Goal: Task Accomplishment & Management: Use online tool/utility

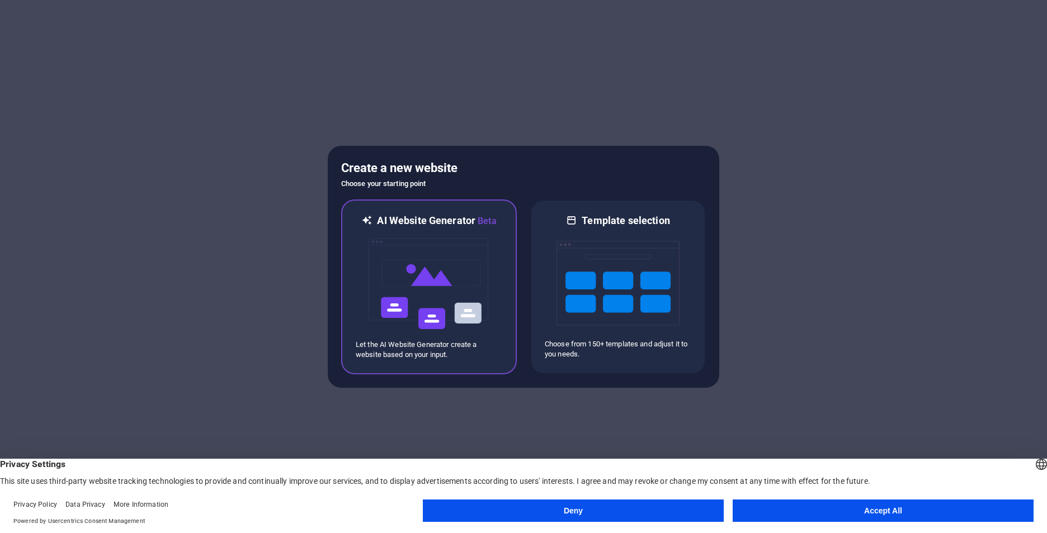
click at [438, 245] on img at bounding box center [428, 284] width 123 height 112
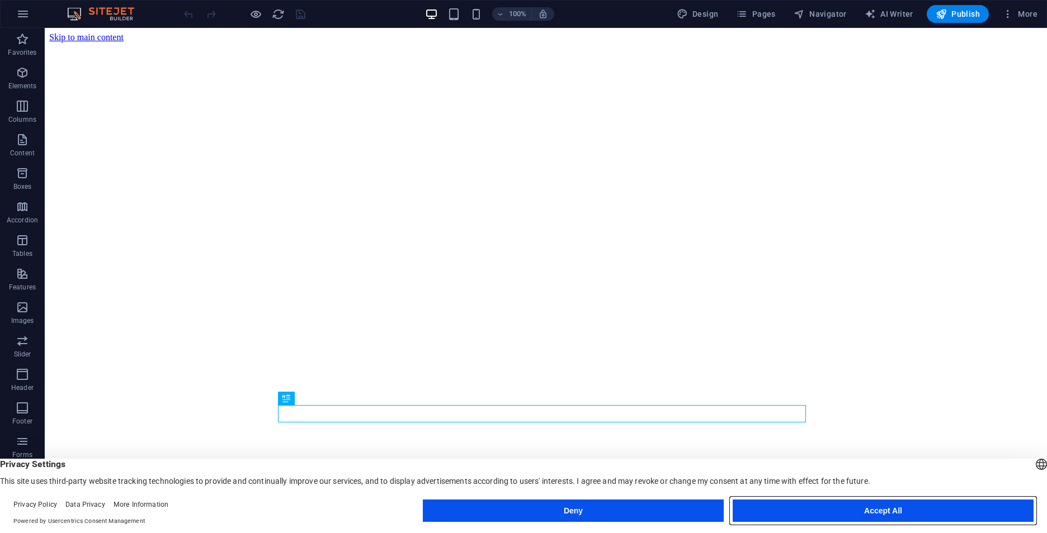
click at [766, 508] on button "Accept All" at bounding box center [882, 511] width 301 height 22
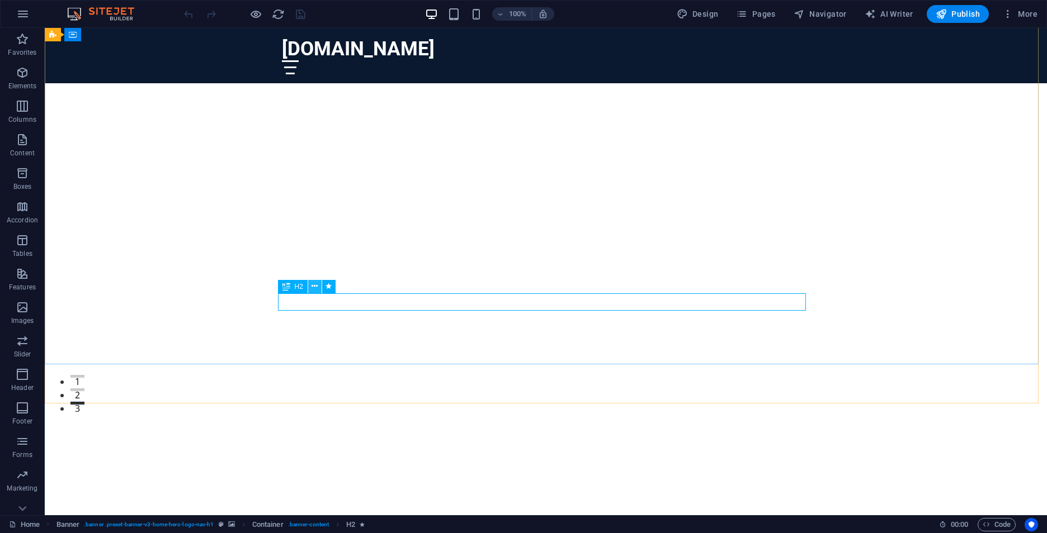
click at [318, 288] on icon at bounding box center [314, 287] width 6 height 12
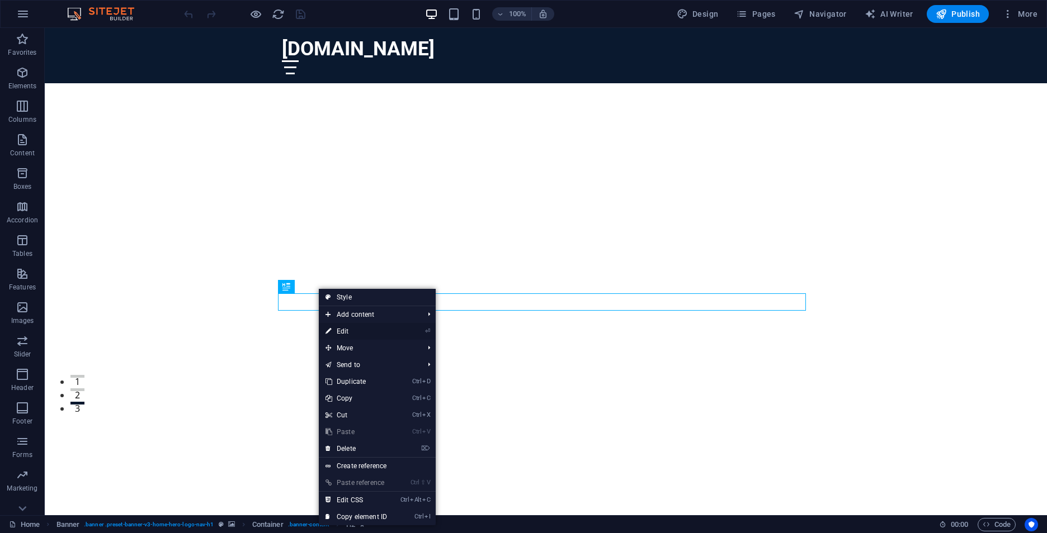
click at [356, 333] on link "⏎ Edit" at bounding box center [356, 331] width 75 height 17
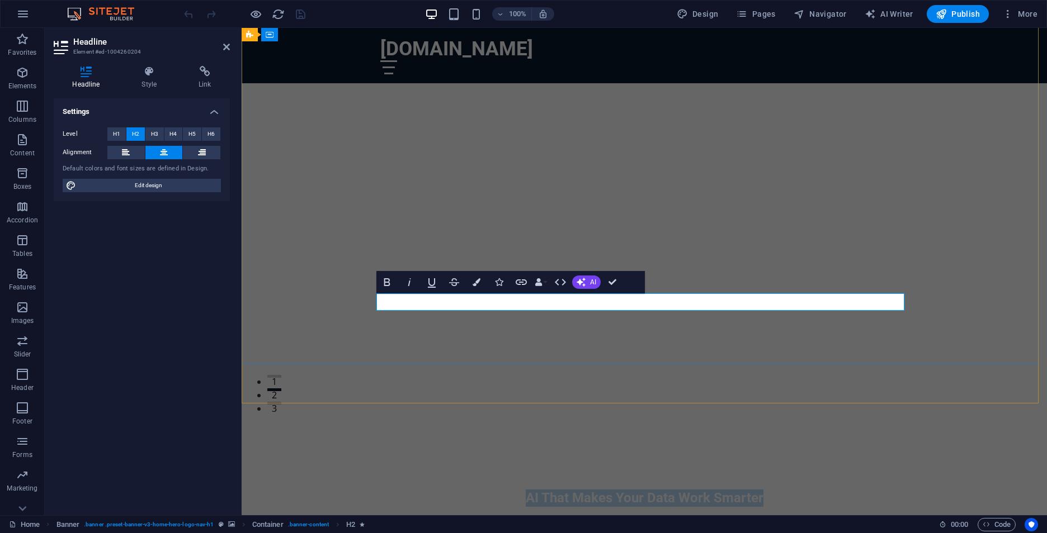
click at [786, 490] on h2 "AI That Makes Your Data Work Smarter" at bounding box center [644, 498] width 528 height 17
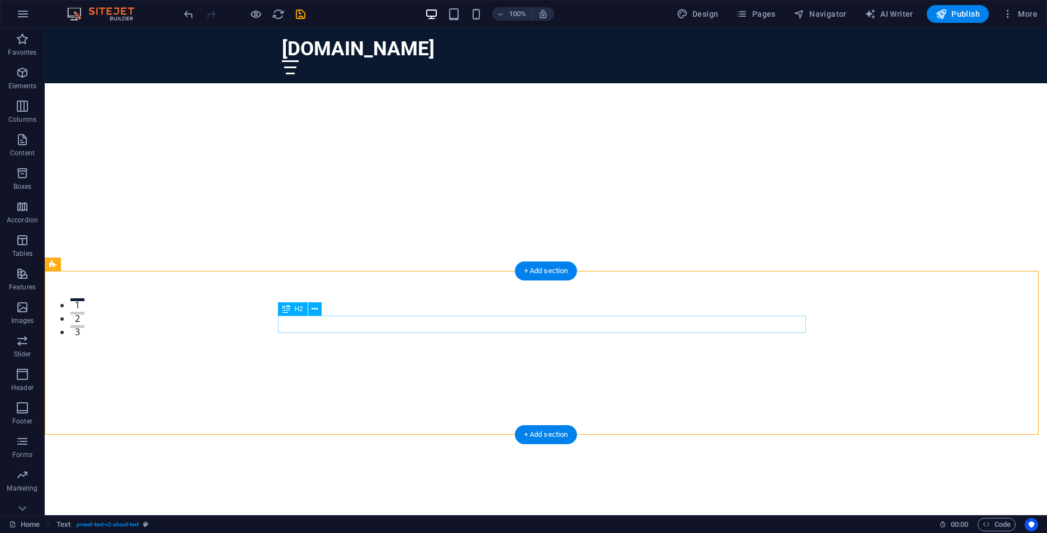
scroll to position [244, 0]
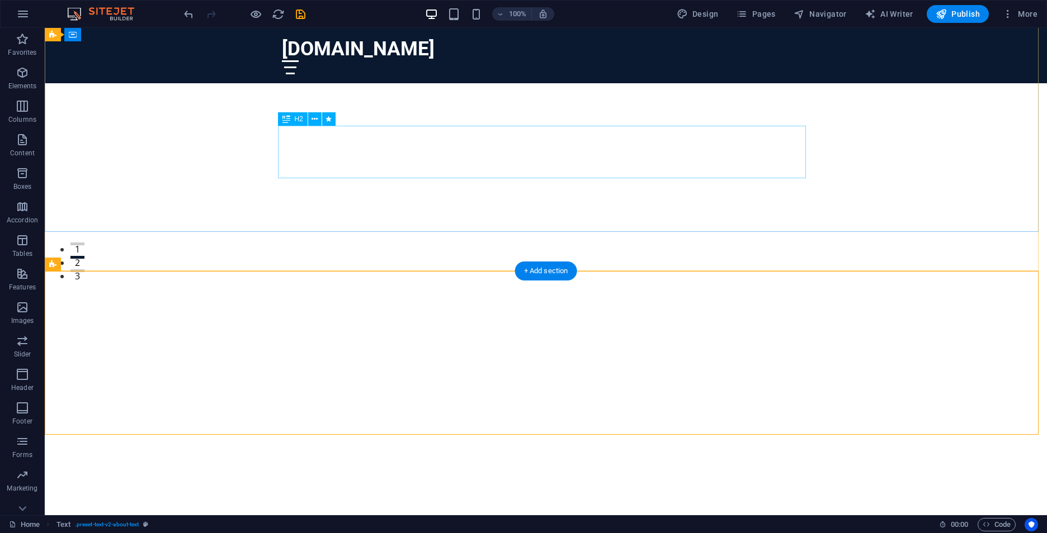
click at [741, 357] on div "Empower your people. Elevate your data. DataMindAI builds intelligent automatio…" at bounding box center [546, 383] width 528 height 53
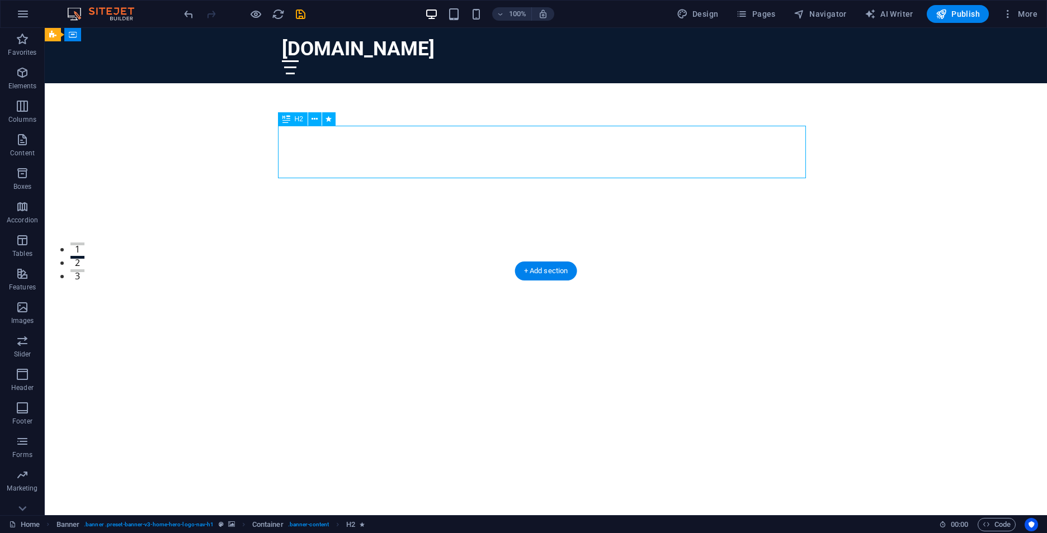
click at [787, 357] on div "Empower your people. Elevate your data. DataMindAI builds intelligent automatio…" at bounding box center [546, 383] width 528 height 53
drag, startPoint x: 787, startPoint y: 171, endPoint x: 466, endPoint y: 164, distance: 321.0
click at [467, 357] on div "Empower your people. Elevate your data. DataMindAI builds intelligent automatio…" at bounding box center [546, 383] width 528 height 53
click at [398, 357] on div "Empower your people. Elevate your data. DataMindAI builds intelligent automatio…" at bounding box center [546, 383] width 528 height 53
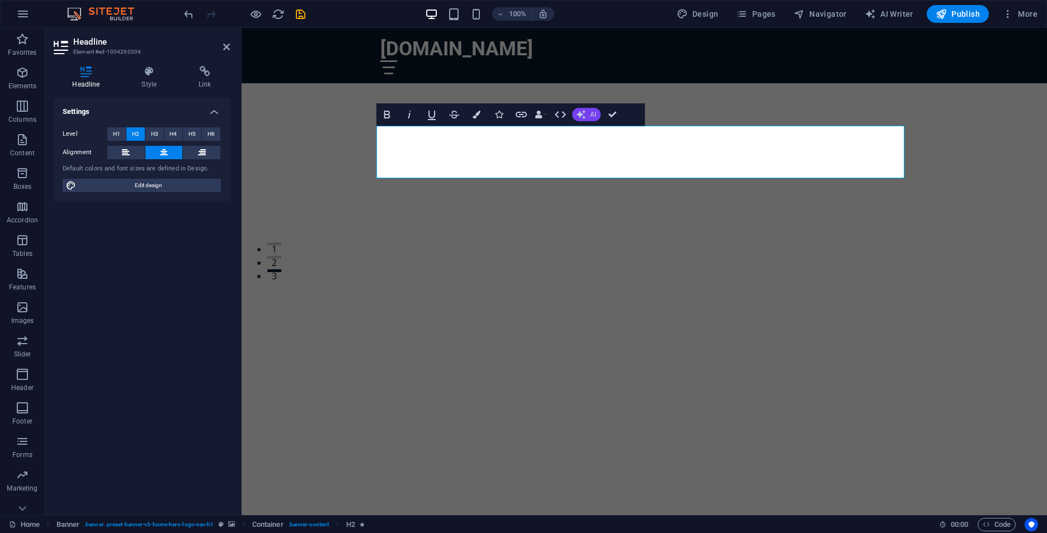
click at [592, 117] on span "AI" at bounding box center [593, 114] width 6 height 7
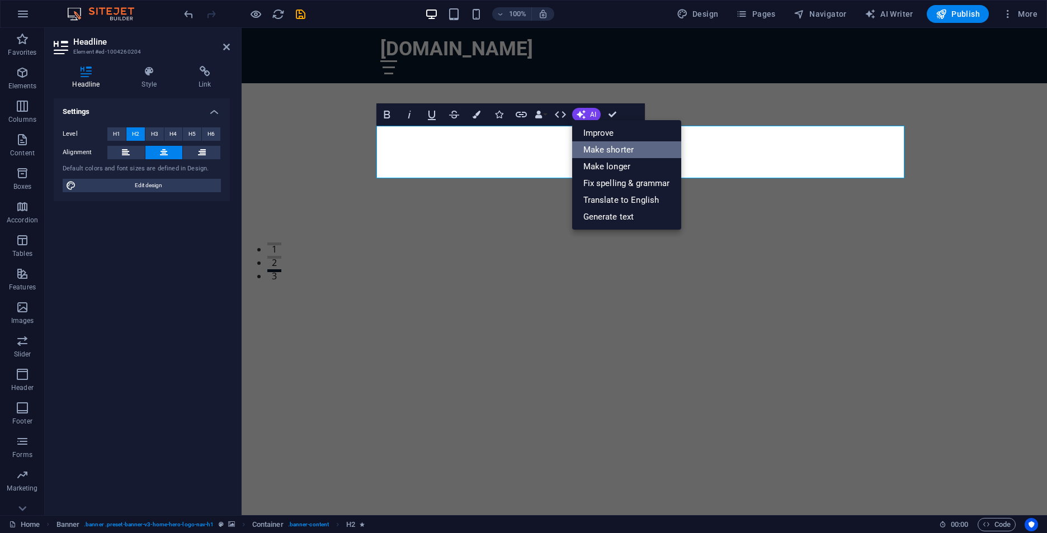
click at [596, 148] on link "Make shorter" at bounding box center [626, 149] width 109 height 17
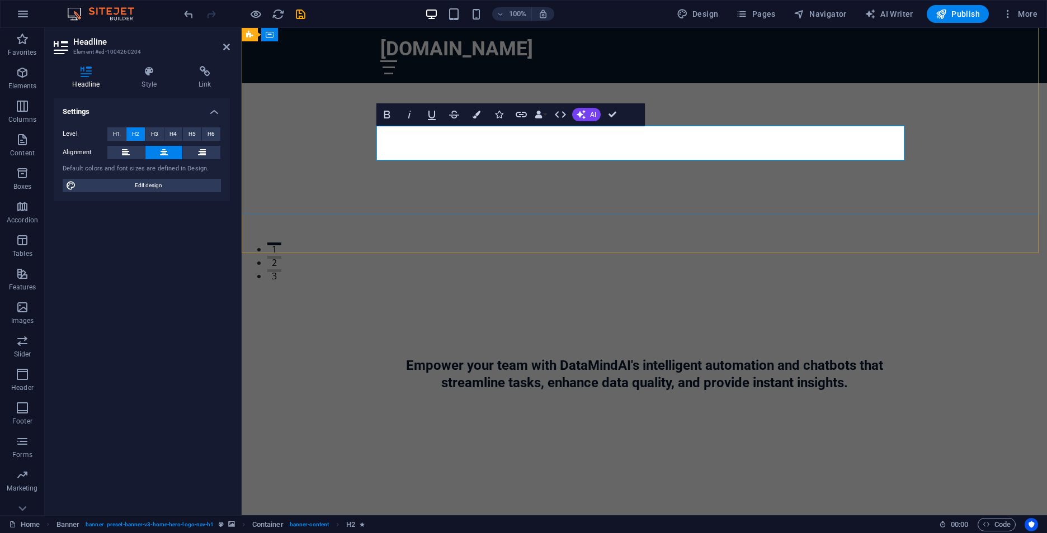
scroll to position [262, 0]
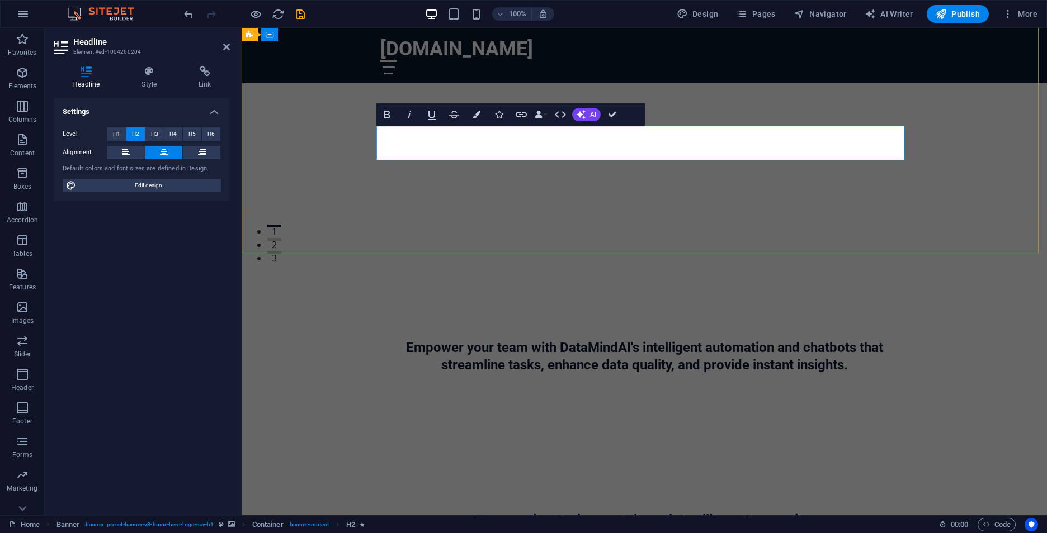
click at [517, 339] on h2 "Empower your team with DataMindAI's intelligent automation and chatbots that st…" at bounding box center [644, 356] width 528 height 35
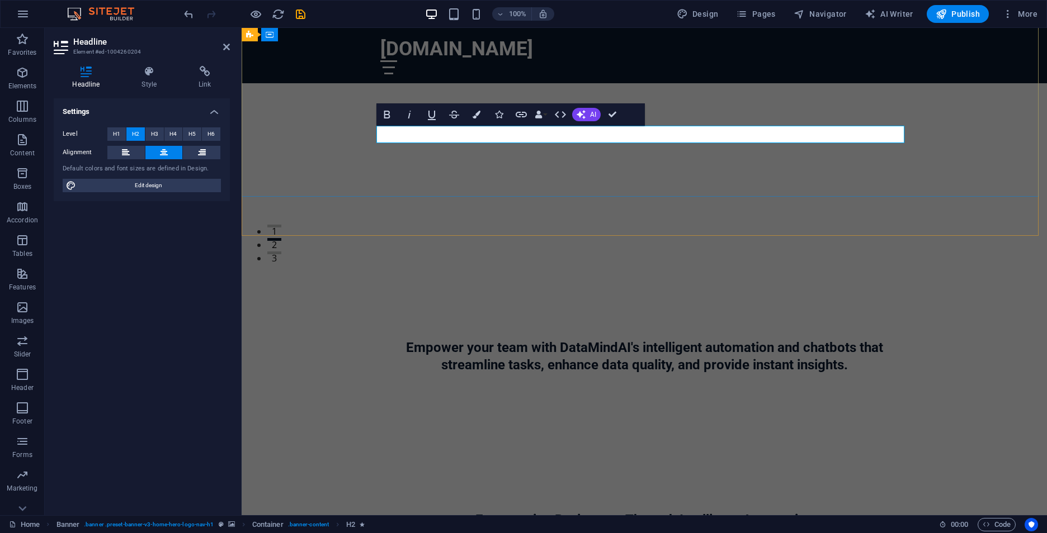
scroll to position [280, 0]
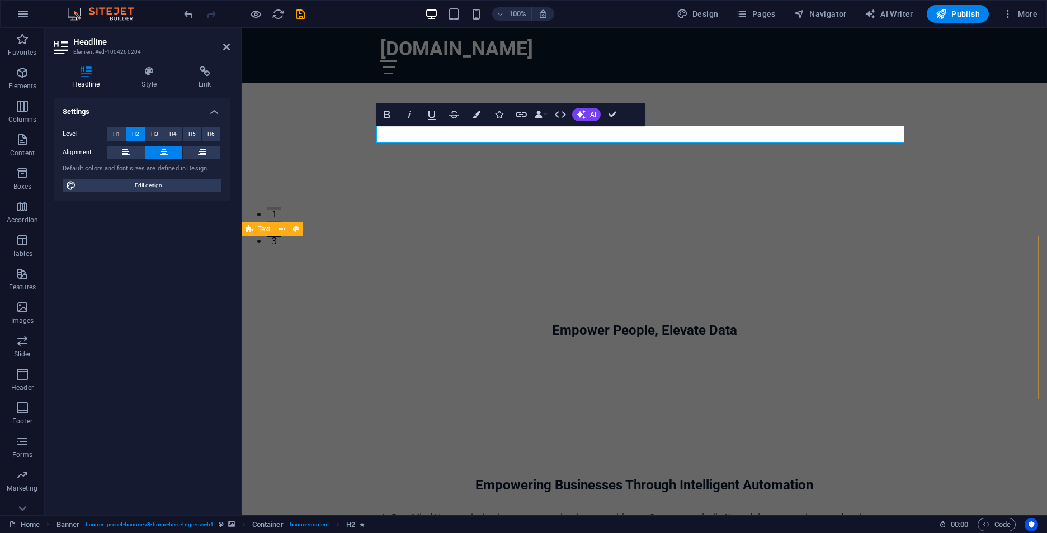
click at [551, 477] on div "Empowering Businesses Through Intelligent Automation" at bounding box center [644, 485] width 528 height 17
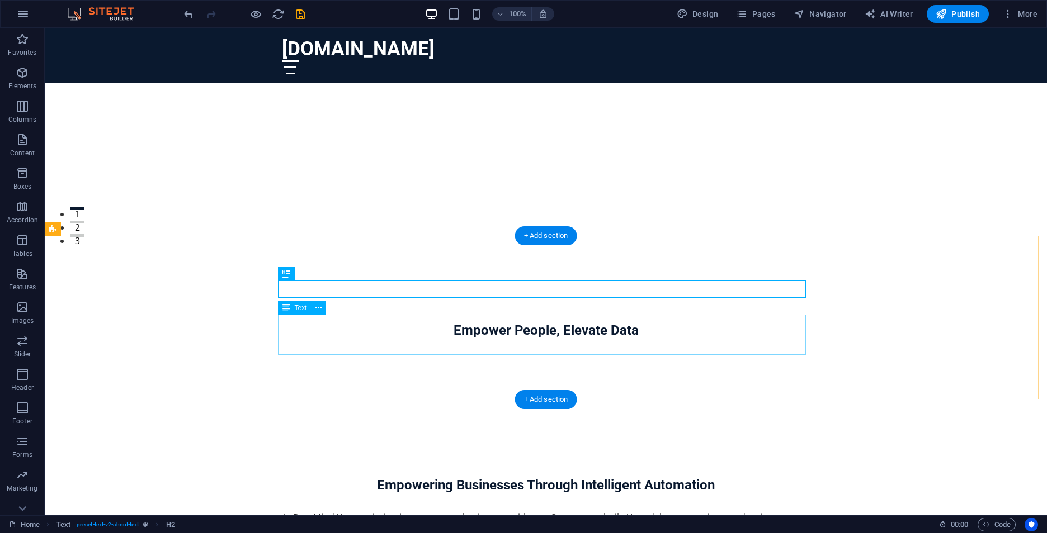
click at [448, 511] on div "At DataMindAI, our mission is to empower businesses with intelligent, AI-driven…" at bounding box center [546, 531] width 528 height 40
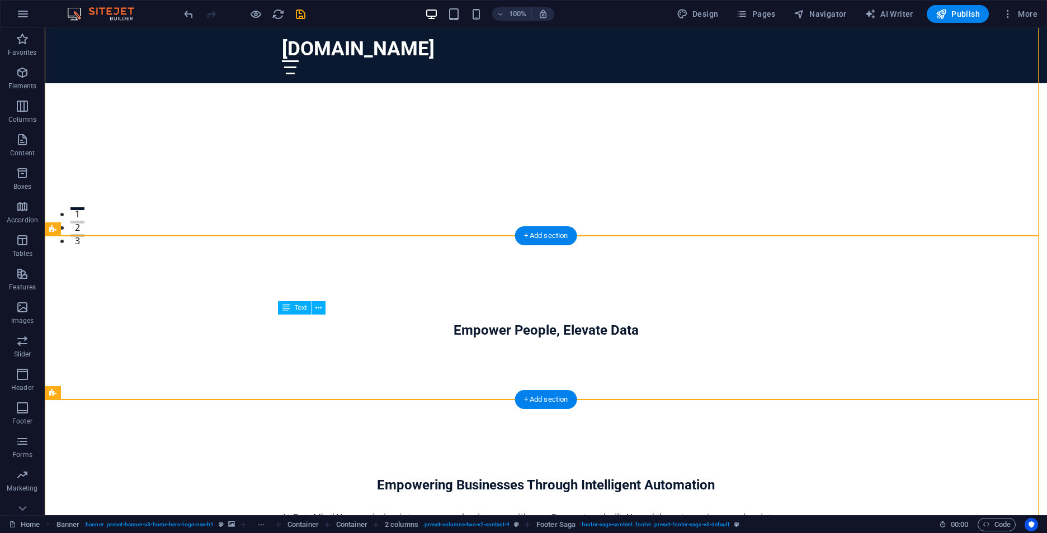
click at [590, 511] on div "At DataMindAI, our mission is to empower businesses with intelligent, AI-driven…" at bounding box center [546, 531] width 528 height 40
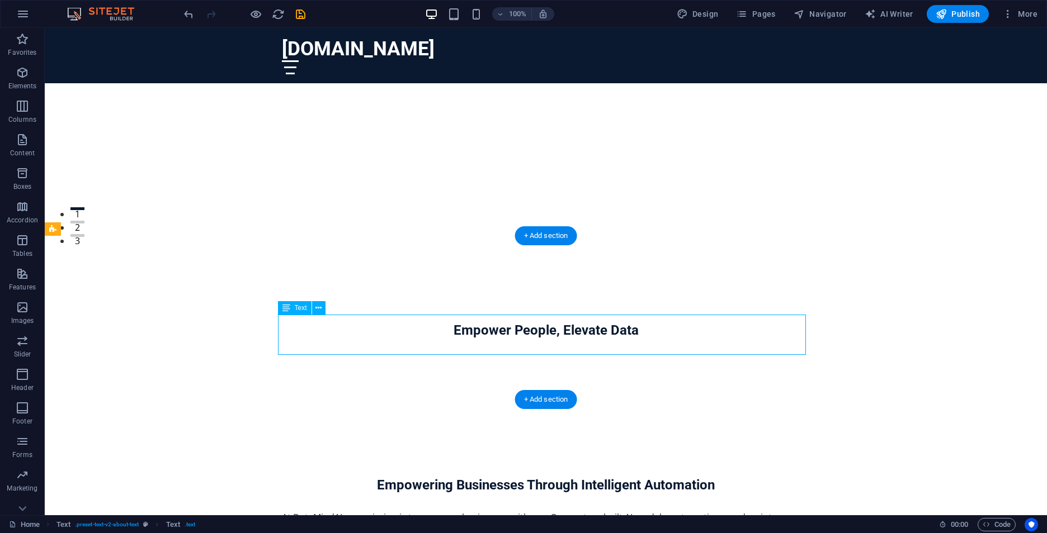
drag, startPoint x: 644, startPoint y: 347, endPoint x: 498, endPoint y: 325, distance: 148.2
click at [498, 511] on div "At DataMindAI, our mission is to empower businesses with intelligent, AI-driven…" at bounding box center [546, 531] width 528 height 40
click at [322, 310] on icon at bounding box center [318, 309] width 6 height 12
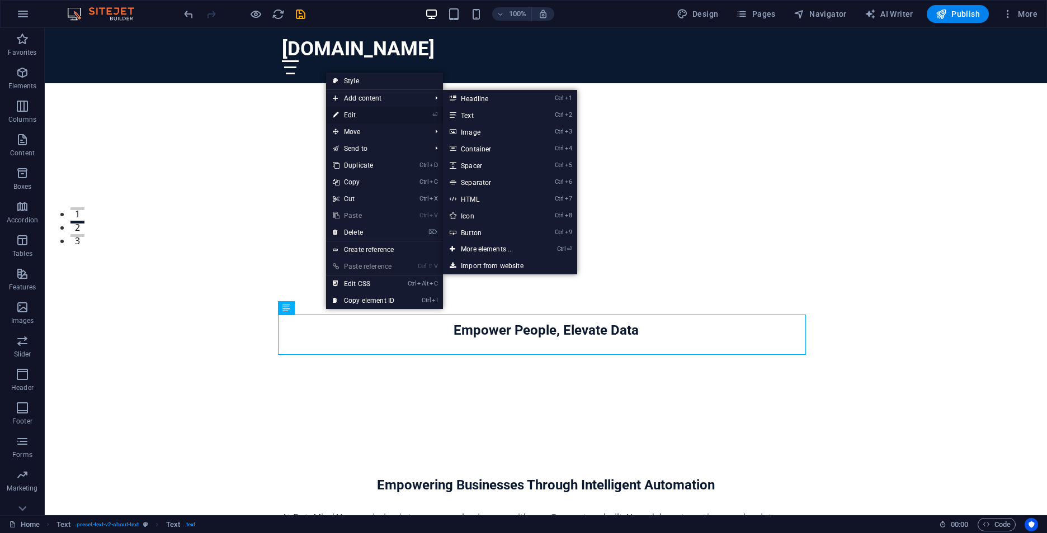
click at [359, 108] on link "⏎ Edit" at bounding box center [363, 115] width 75 height 17
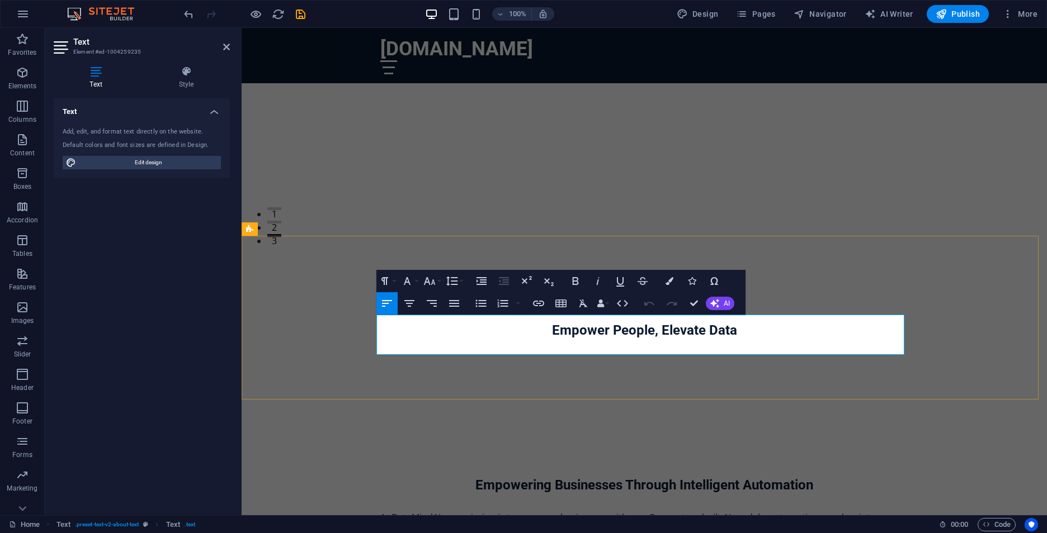
click at [465, 511] on p "At DataMindAI, our mission is to empower businesses with intelligent, AI-driven…" at bounding box center [644, 531] width 528 height 40
copy p "At DataMindAI, our mission is to empower businesses with intelligent, AI-driven…"
click at [757, 511] on p "At DataMindAI, our mission is to empower businesses with intelligent, AI-driven…" at bounding box center [644, 531] width 528 height 40
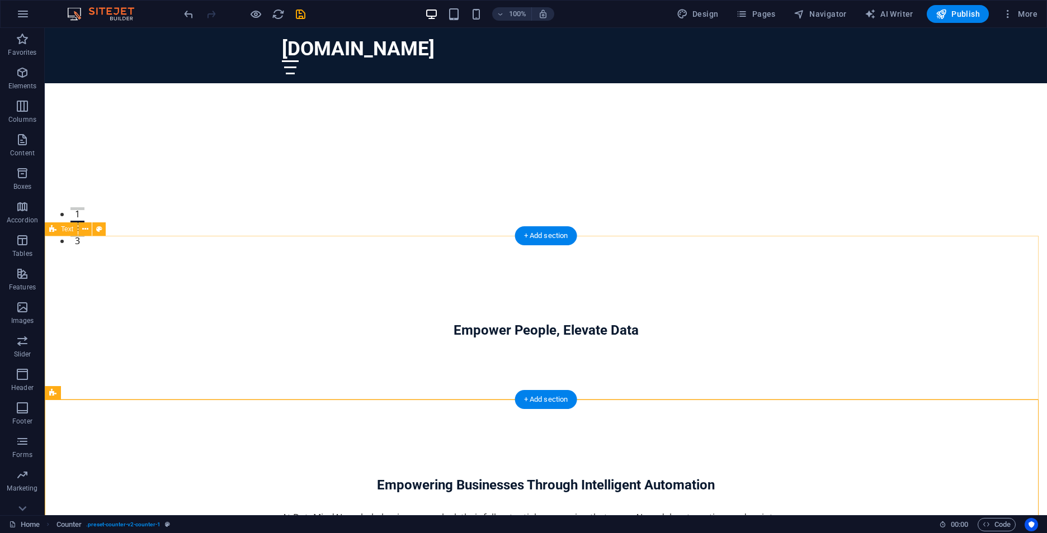
scroll to position [447, 0]
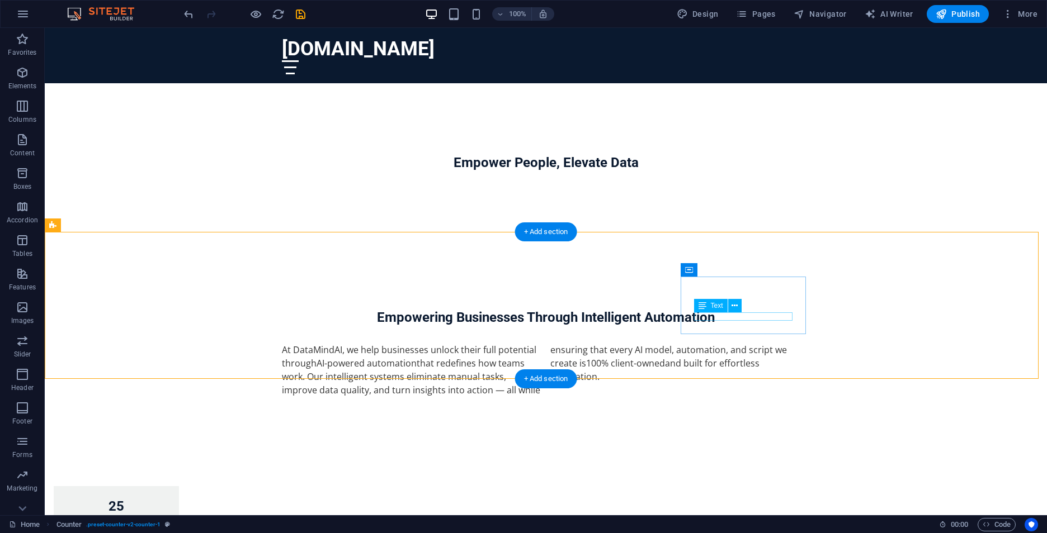
click at [738, 306] on icon at bounding box center [734, 306] width 6 height 12
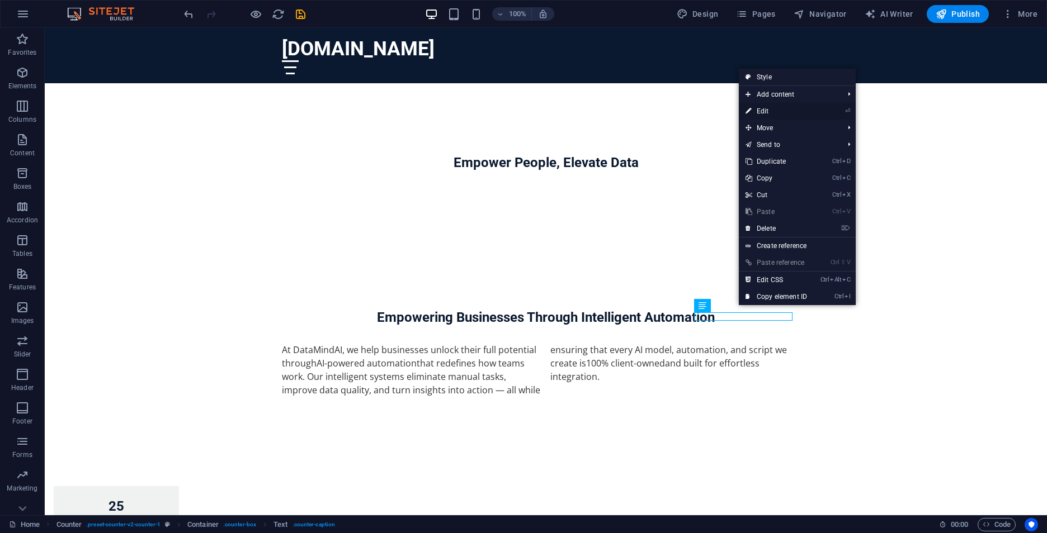
click at [786, 108] on link "⏎ Edit" at bounding box center [776, 111] width 75 height 17
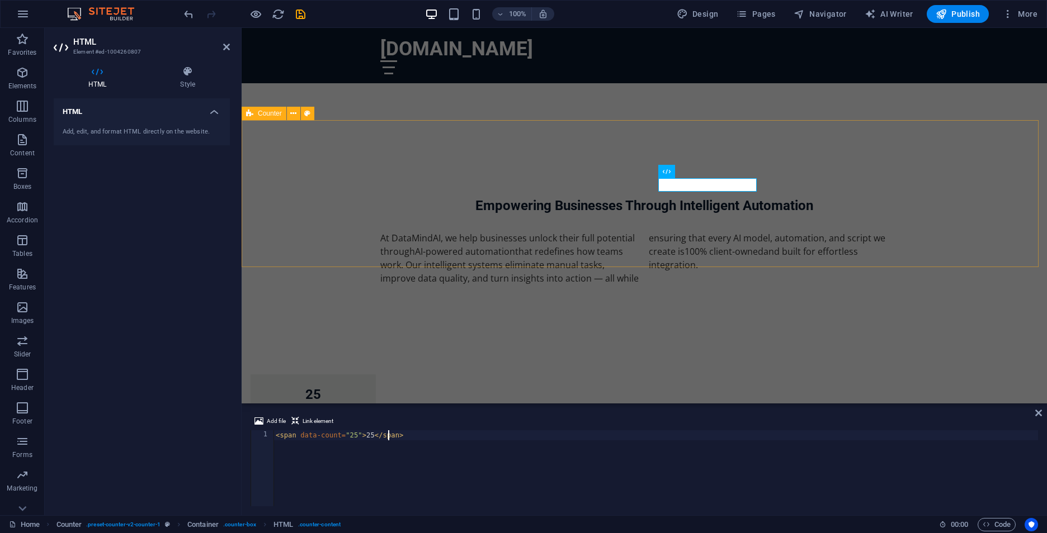
scroll to position [0, 110]
type textarea "<span data-count="25">25</span>"
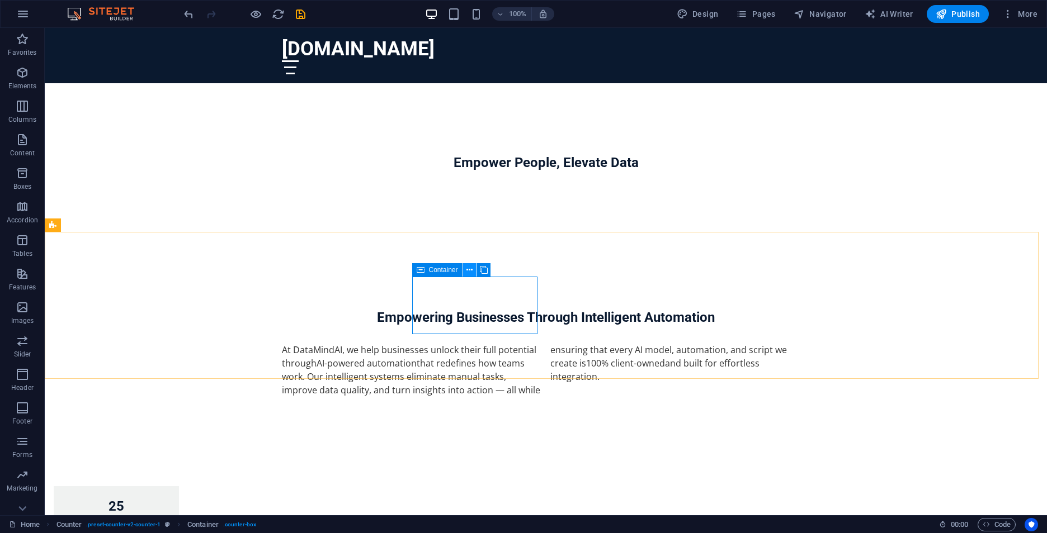
click at [473, 271] on button at bounding box center [469, 269] width 13 height 13
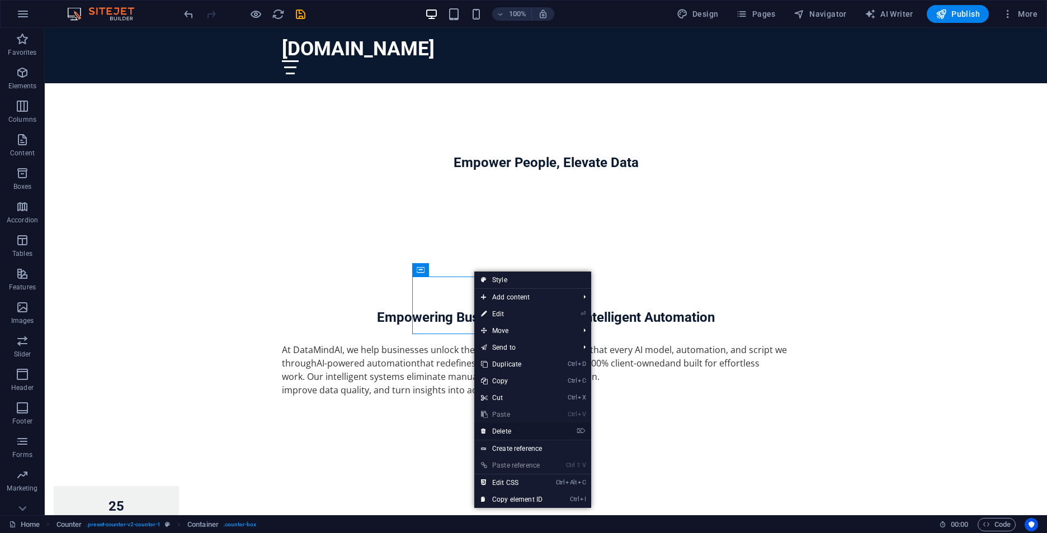
click at [506, 428] on link "⌦ Delete" at bounding box center [511, 431] width 75 height 17
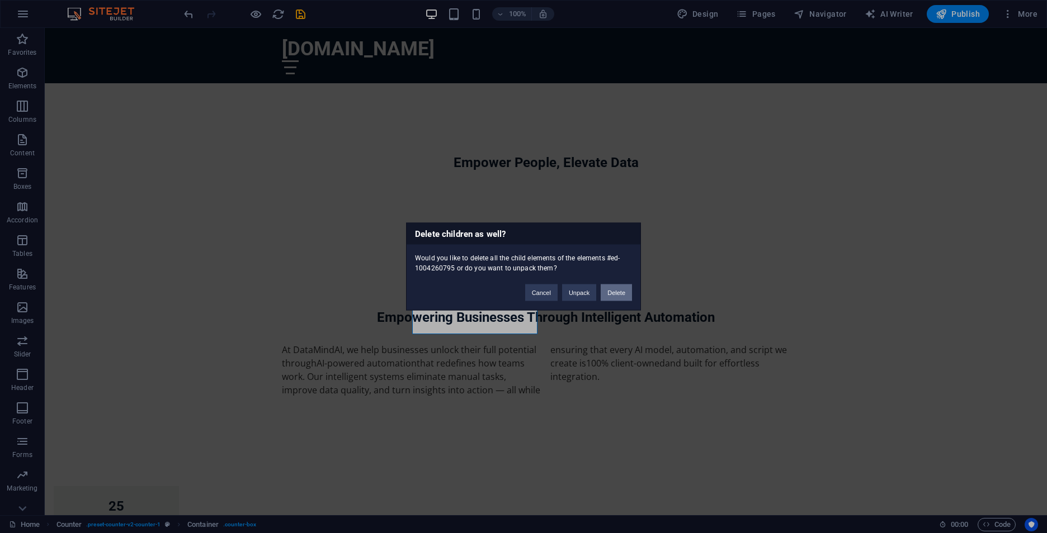
click at [606, 295] on button "Delete" at bounding box center [616, 293] width 31 height 17
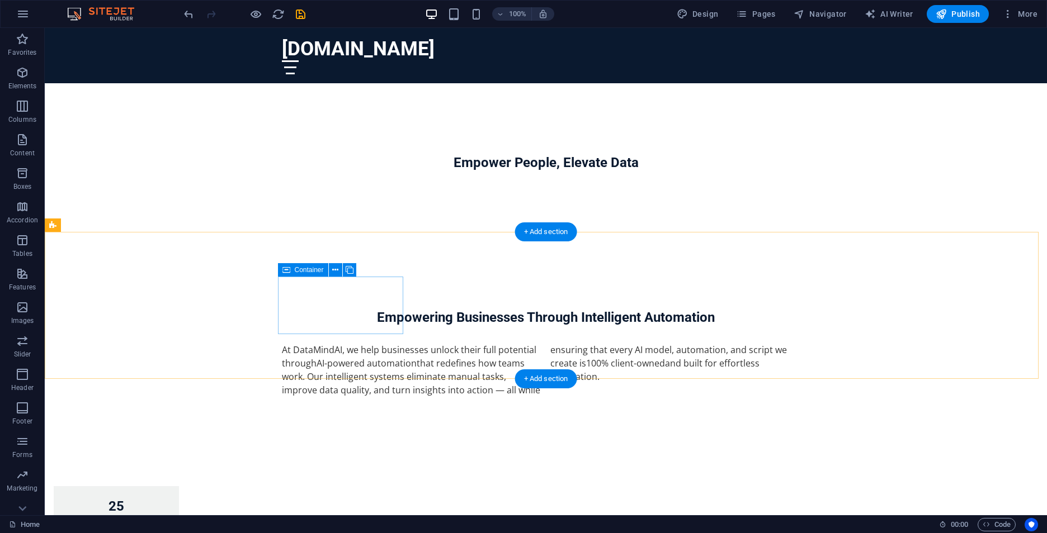
click at [179, 486] on div "25 Projects Completed" at bounding box center [116, 514] width 125 height 56
click at [338, 271] on icon at bounding box center [335, 270] width 6 height 12
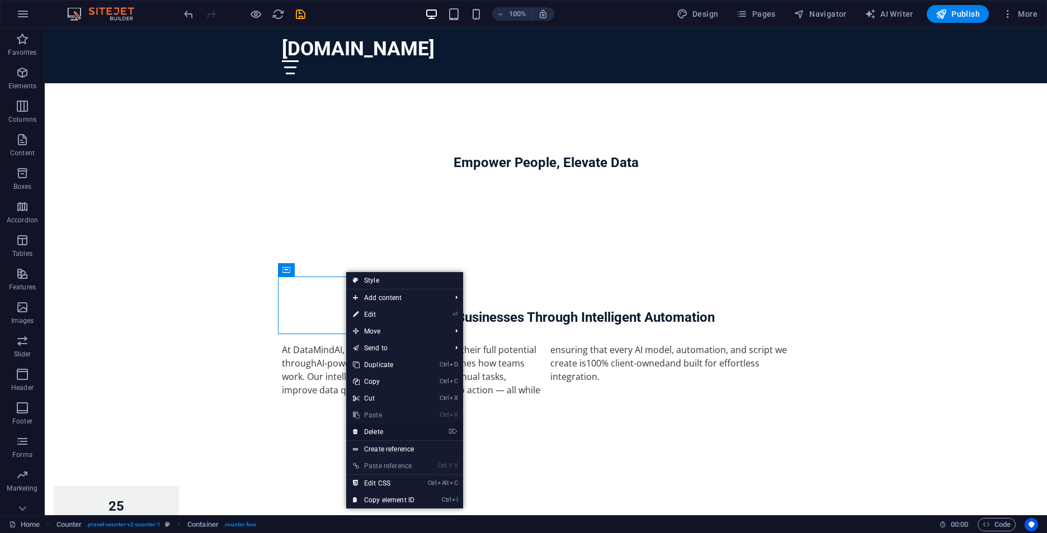
click at [376, 433] on link "⌦ Delete" at bounding box center [383, 432] width 75 height 17
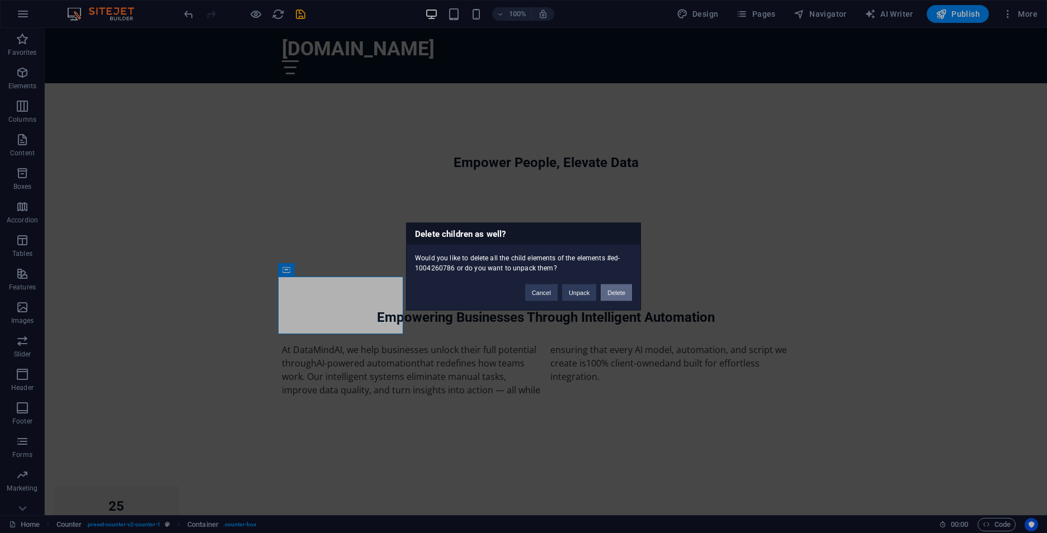
click at [602, 294] on button "Delete" at bounding box center [616, 293] width 31 height 17
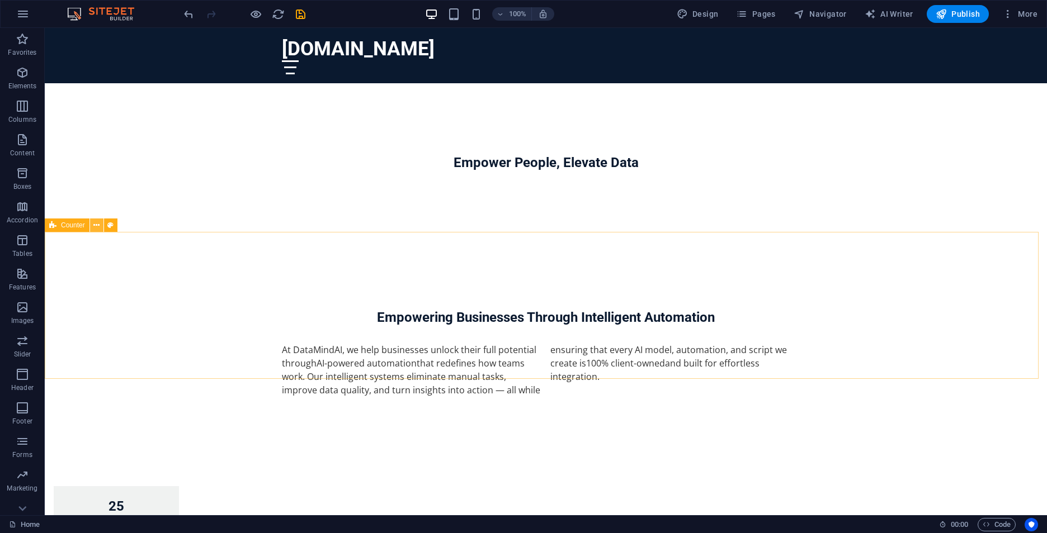
click at [100, 225] on icon at bounding box center [96, 226] width 6 height 12
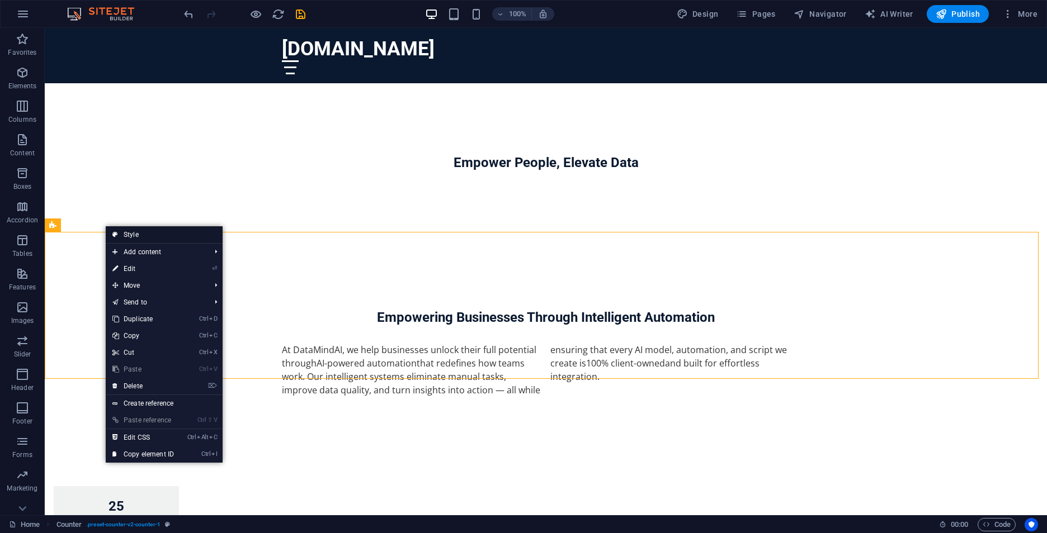
click at [143, 234] on link "Style" at bounding box center [164, 234] width 117 height 17
select select "rem"
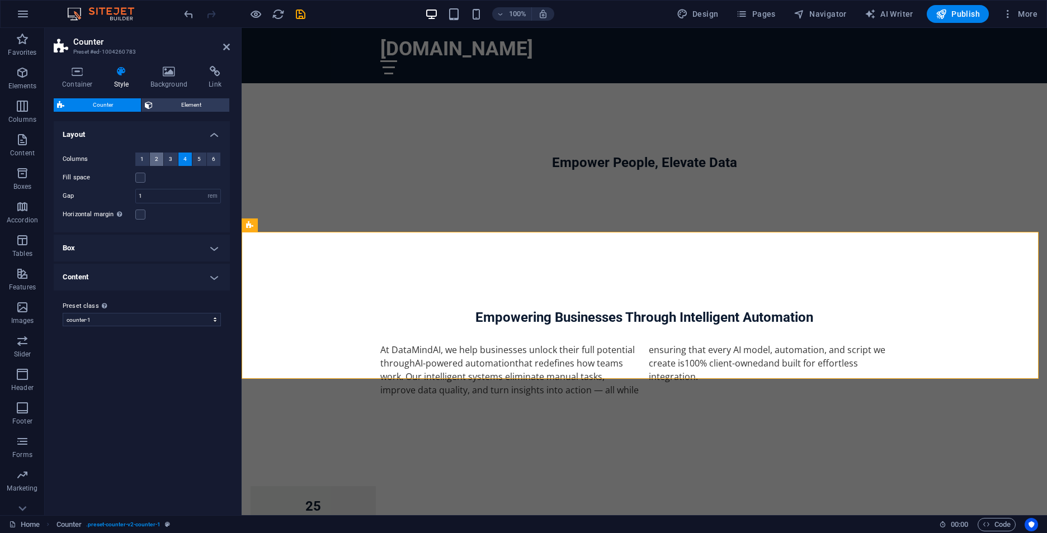
click at [155, 163] on span "2" at bounding box center [156, 159] width 3 height 13
click at [139, 182] on label at bounding box center [140, 178] width 10 height 10
click at [0, 0] on input "Fill space" at bounding box center [0, 0] width 0 height 0
click at [171, 252] on h4 "Box" at bounding box center [142, 248] width 176 height 27
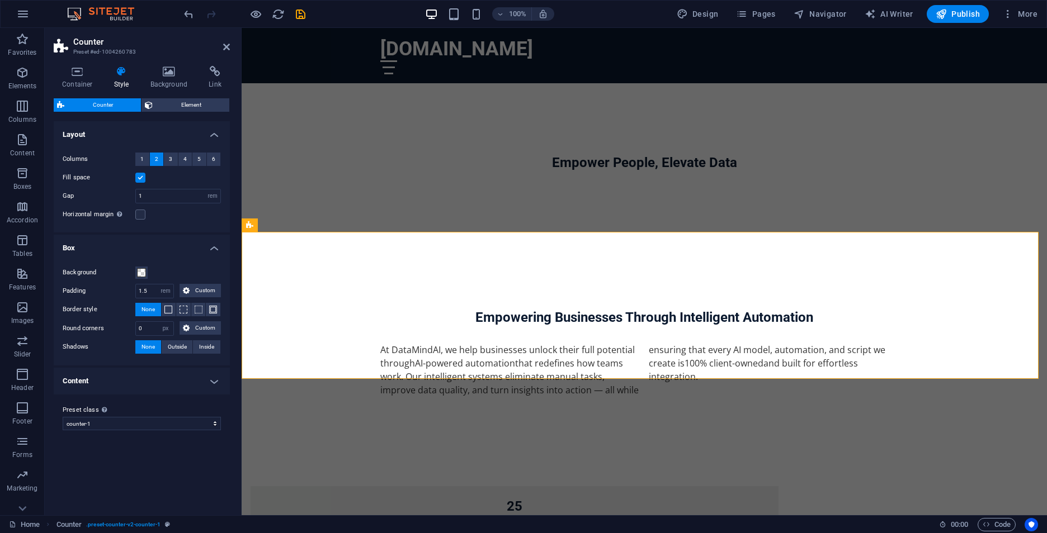
click at [201, 395] on h4 "Content" at bounding box center [142, 381] width 176 height 27
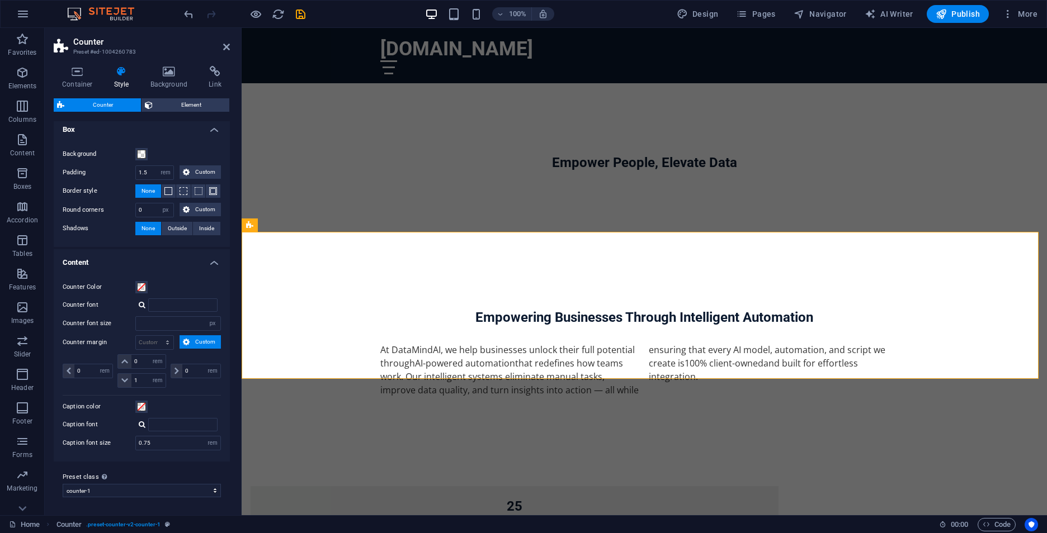
scroll to position [0, 0]
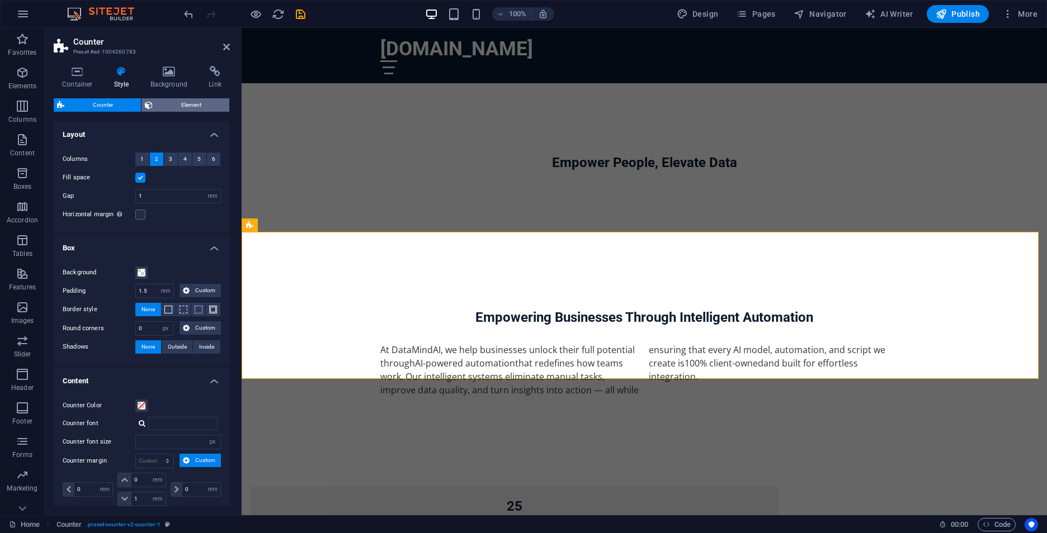
click at [204, 107] on span "Element" at bounding box center [191, 104] width 70 height 13
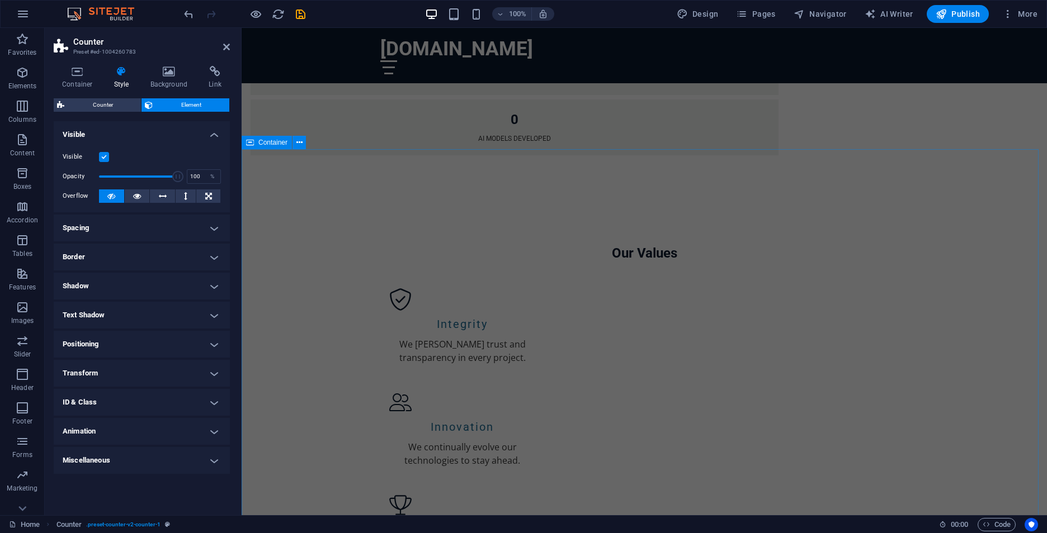
scroll to position [951, 0]
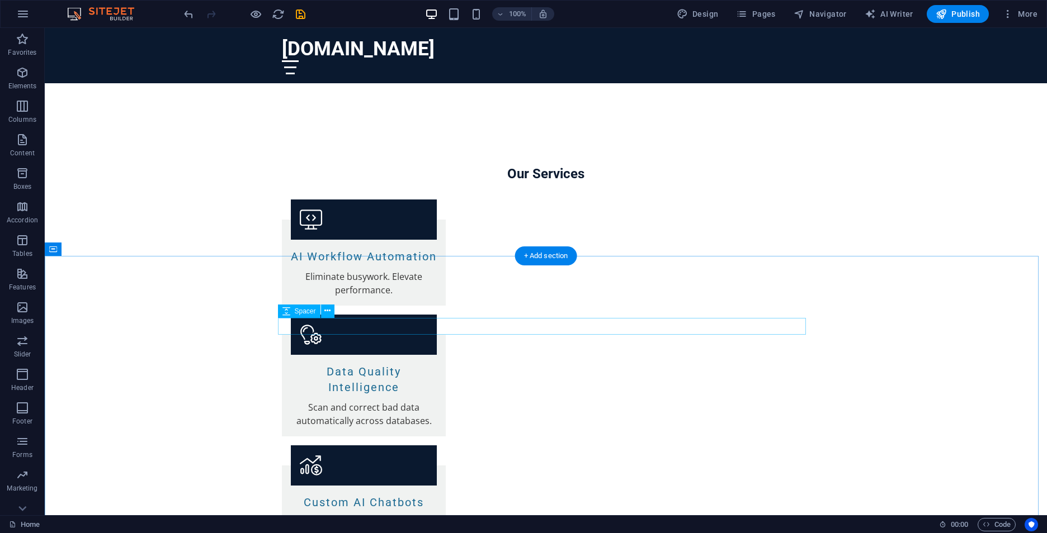
scroll to position [1454, 0]
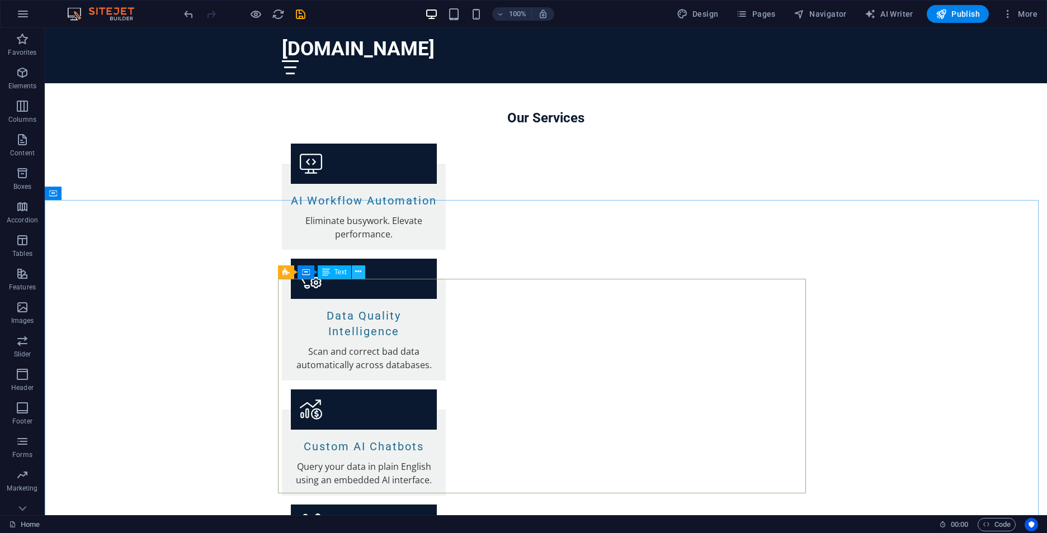
click at [361, 273] on icon at bounding box center [358, 272] width 6 height 12
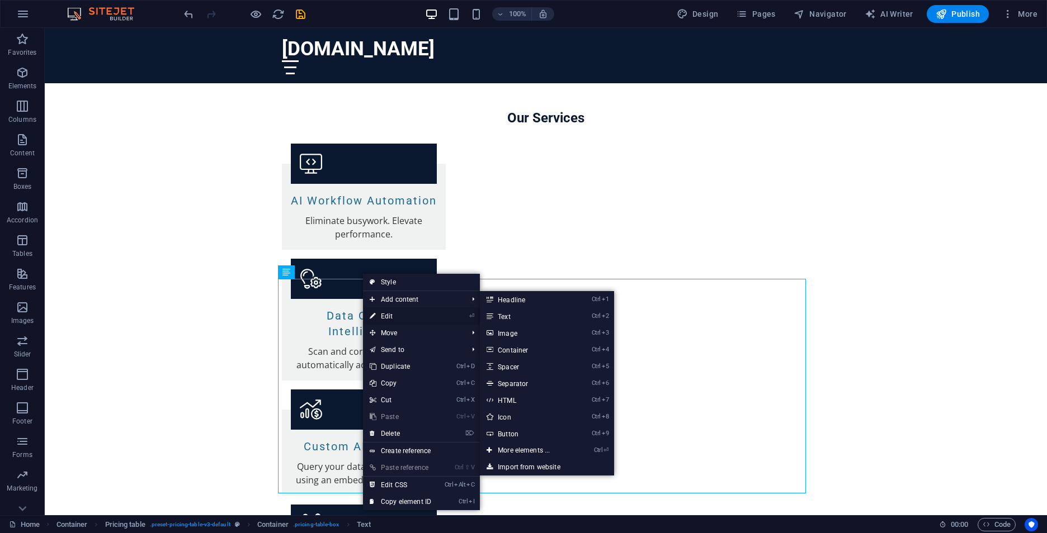
click at [390, 314] on link "⏎ Edit" at bounding box center [400, 316] width 75 height 17
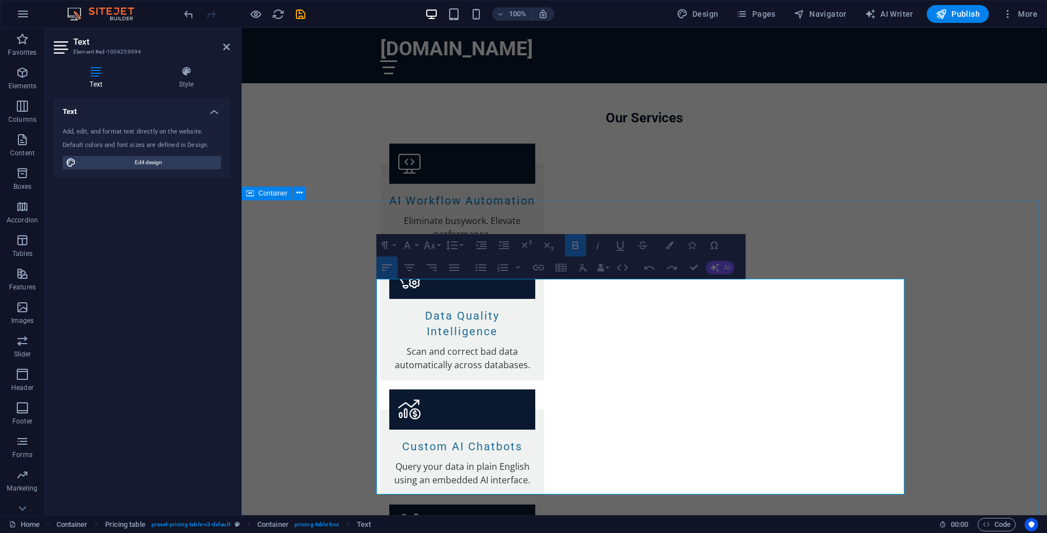
drag, startPoint x: 382, startPoint y: 290, endPoint x: 905, endPoint y: 412, distance: 536.4
drag, startPoint x: 900, startPoint y: 442, endPoint x: 424, endPoint y: 437, distance: 475.9
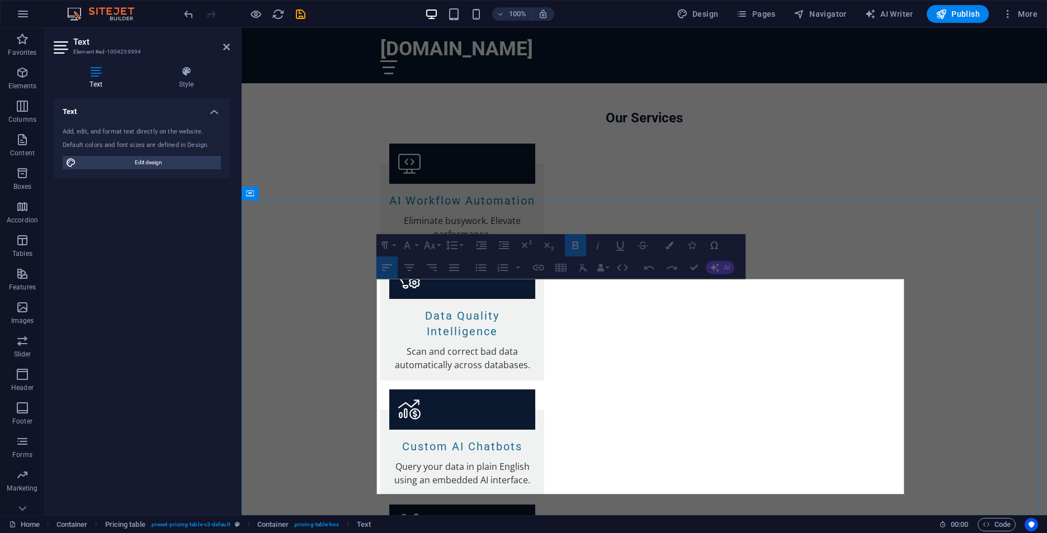
drag, startPoint x: 382, startPoint y: 434, endPoint x: 888, endPoint y: 435, distance: 506.6
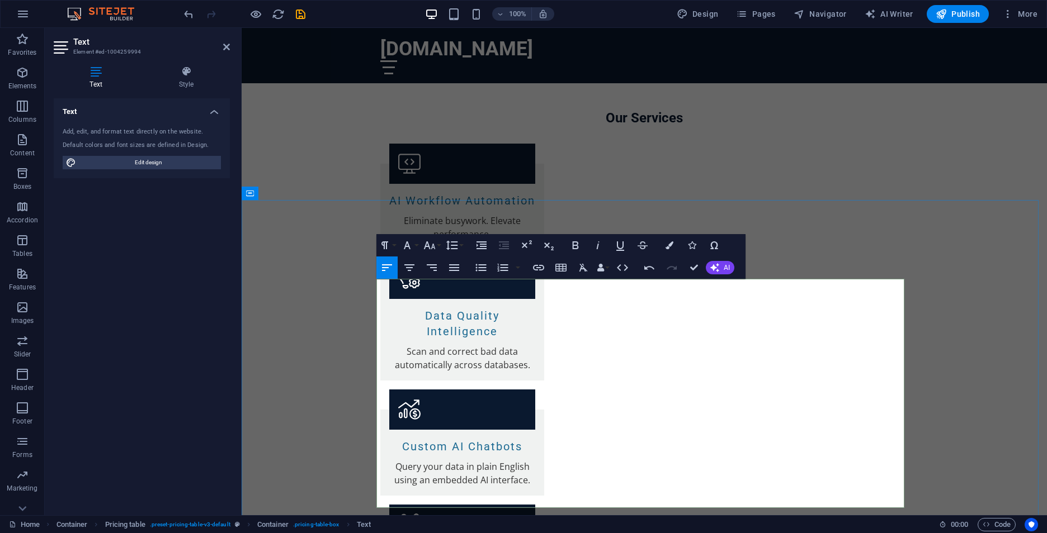
drag, startPoint x: 617, startPoint y: 354, endPoint x: 379, endPoint y: 352, distance: 238.8
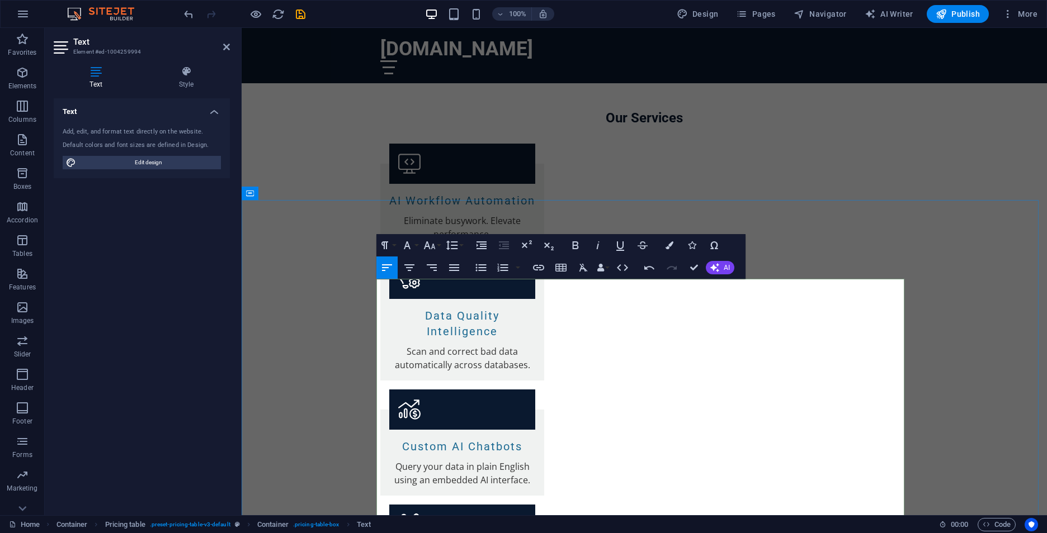
drag, startPoint x: 537, startPoint y: 404, endPoint x: 381, endPoint y: 396, distance: 155.6
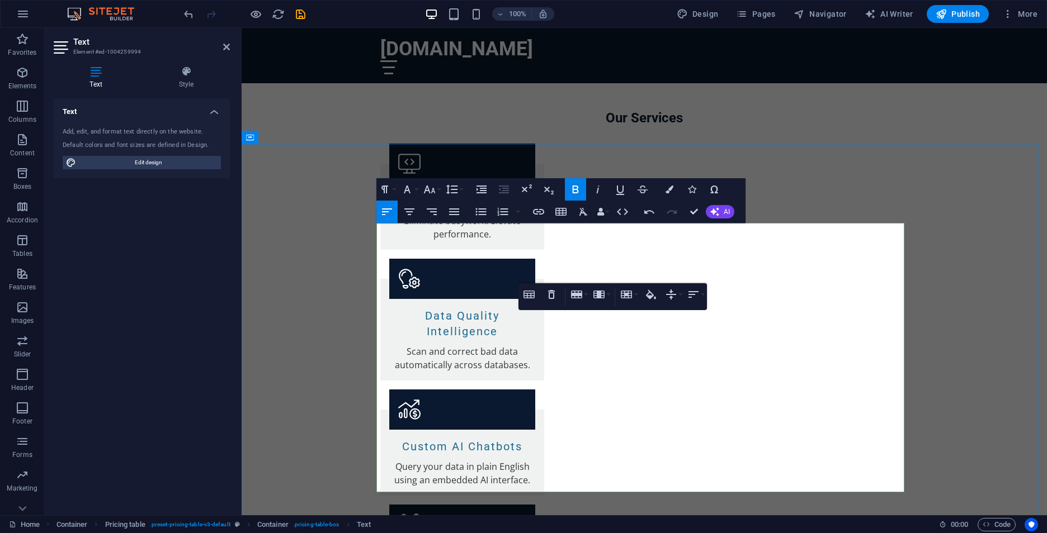
scroll to position [1510, 0]
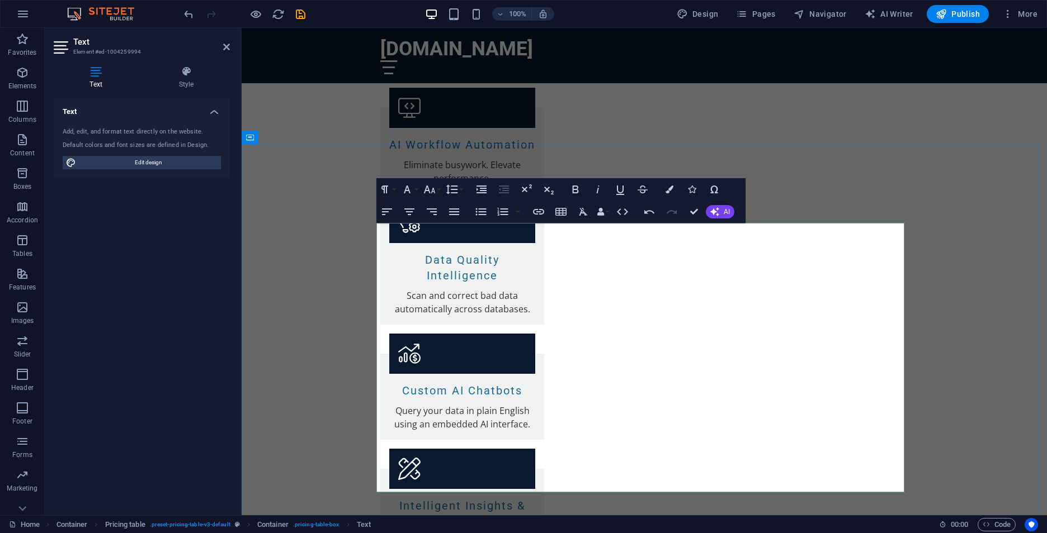
drag, startPoint x: 551, startPoint y: 409, endPoint x: 381, endPoint y: 408, distance: 170.0
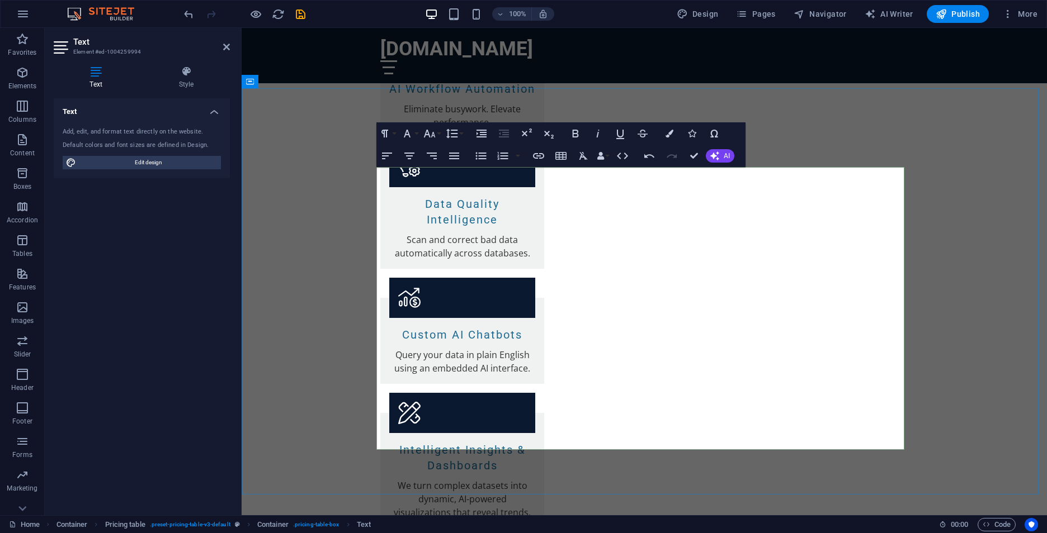
drag, startPoint x: 579, startPoint y: 402, endPoint x: 382, endPoint y: 401, distance: 196.8
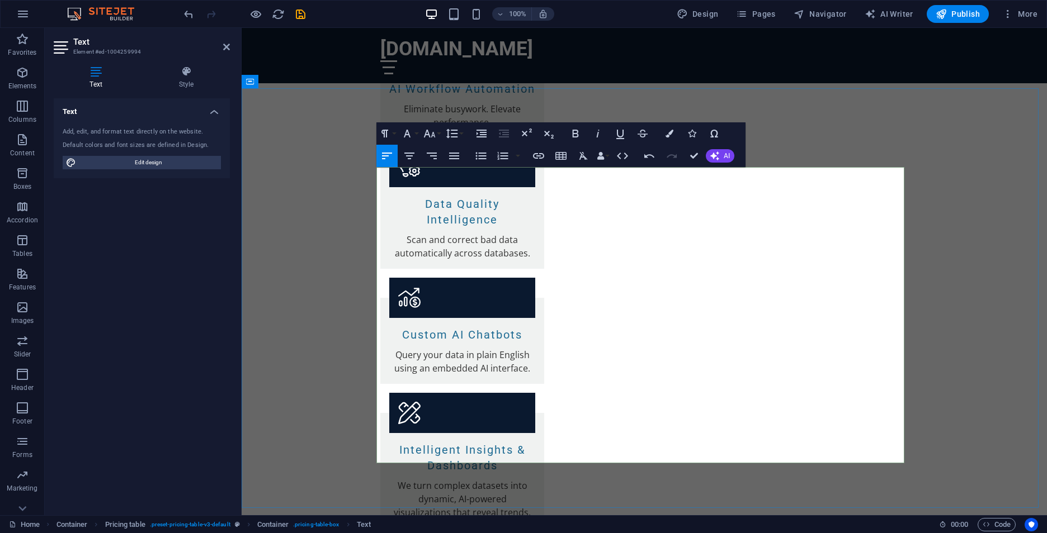
scroll to position [1622, 0]
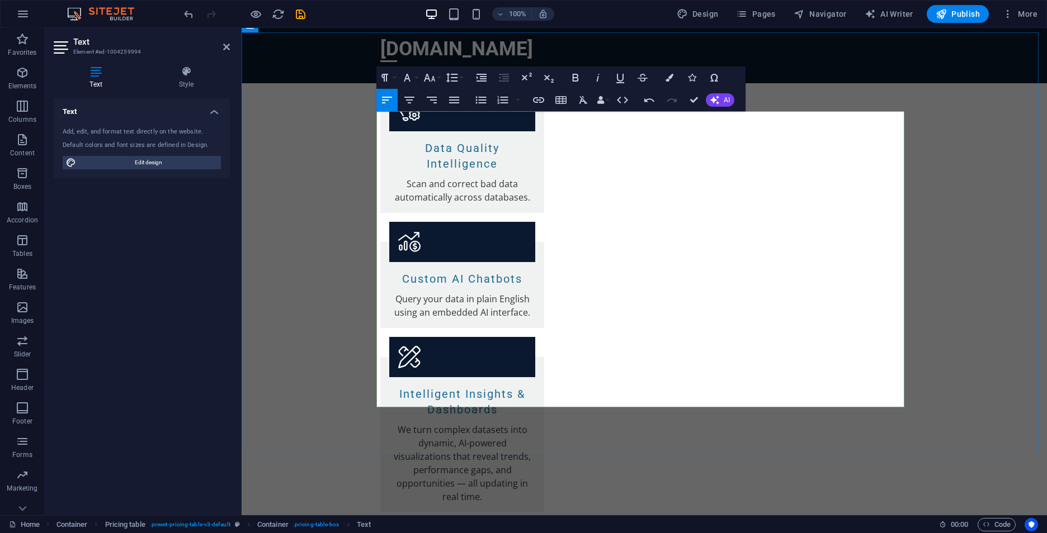
drag, startPoint x: 601, startPoint y: 398, endPoint x: 378, endPoint y: 395, distance: 223.1
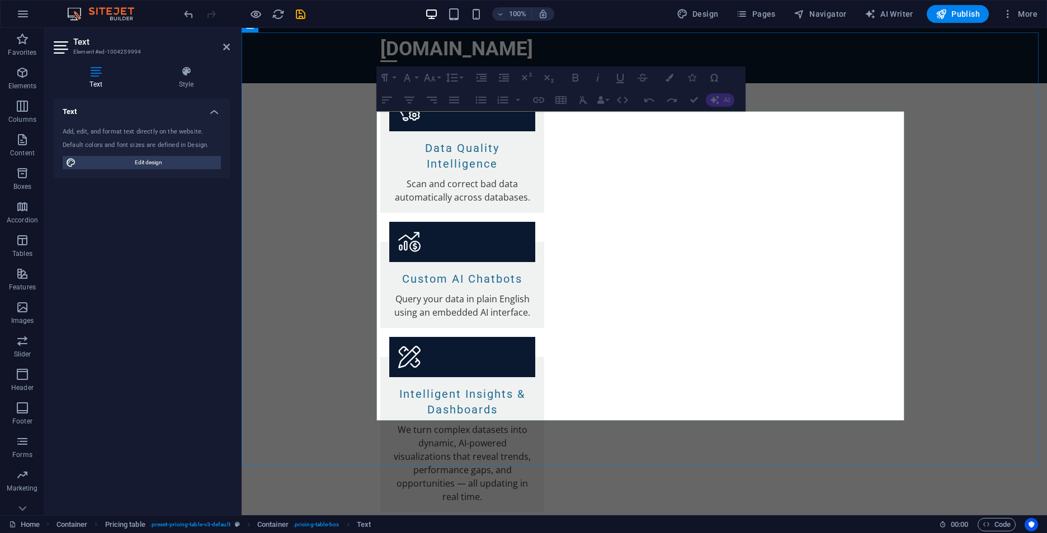
click at [242, 28] on div at bounding box center [242, 28] width 0 height 0
drag, startPoint x: 818, startPoint y: 398, endPoint x: 861, endPoint y: 396, distance: 42.5
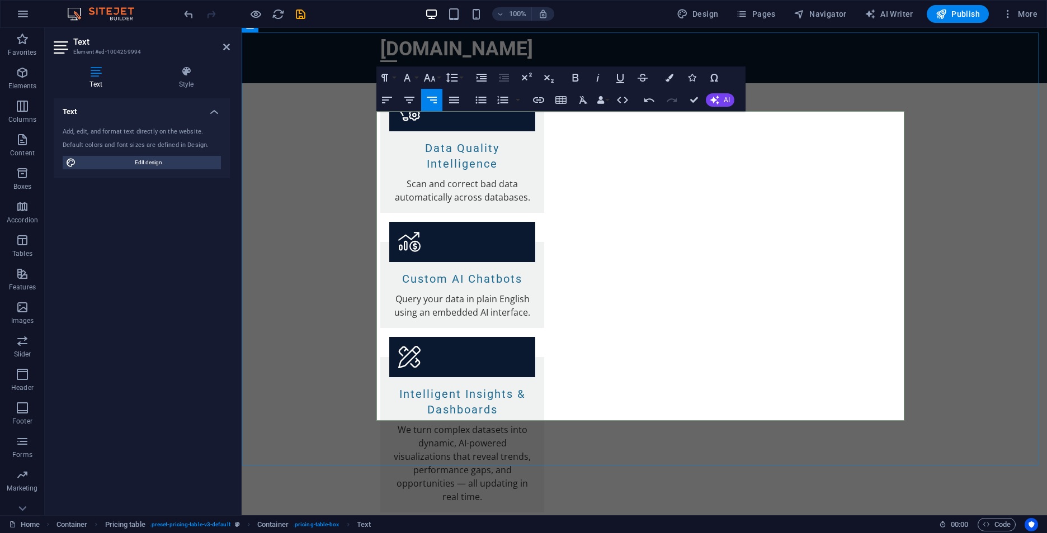
copy span "Contact Us"
drag, startPoint x: 838, startPoint y: 347, endPoint x: 862, endPoint y: 344, distance: 24.2
drag, startPoint x: 836, startPoint y: 292, endPoint x: 861, endPoint y: 291, distance: 24.1
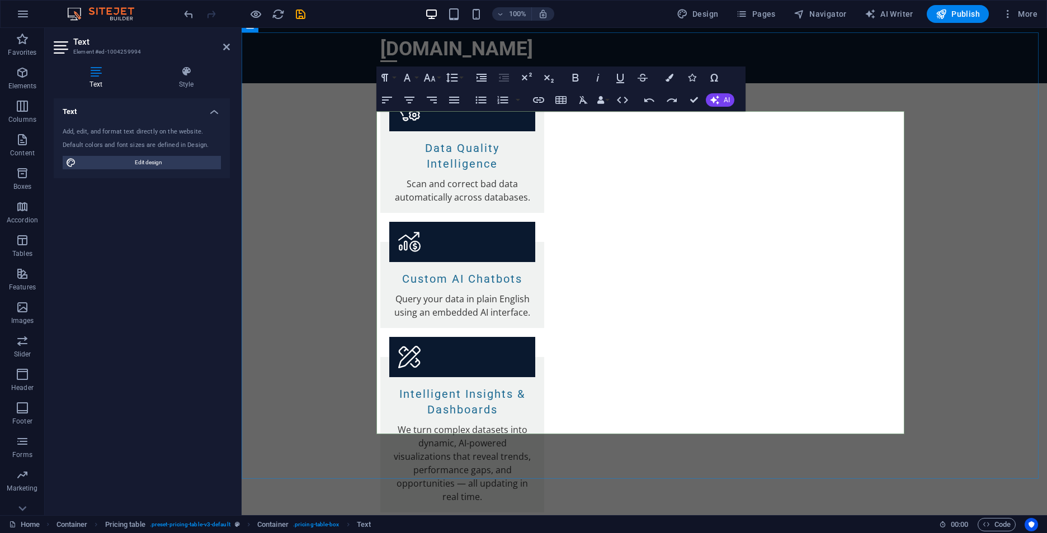
drag, startPoint x: 872, startPoint y: 245, endPoint x: 897, endPoint y: 245, distance: 25.7
drag, startPoint x: 879, startPoint y: 200, endPoint x: 899, endPoint y: 199, distance: 20.2
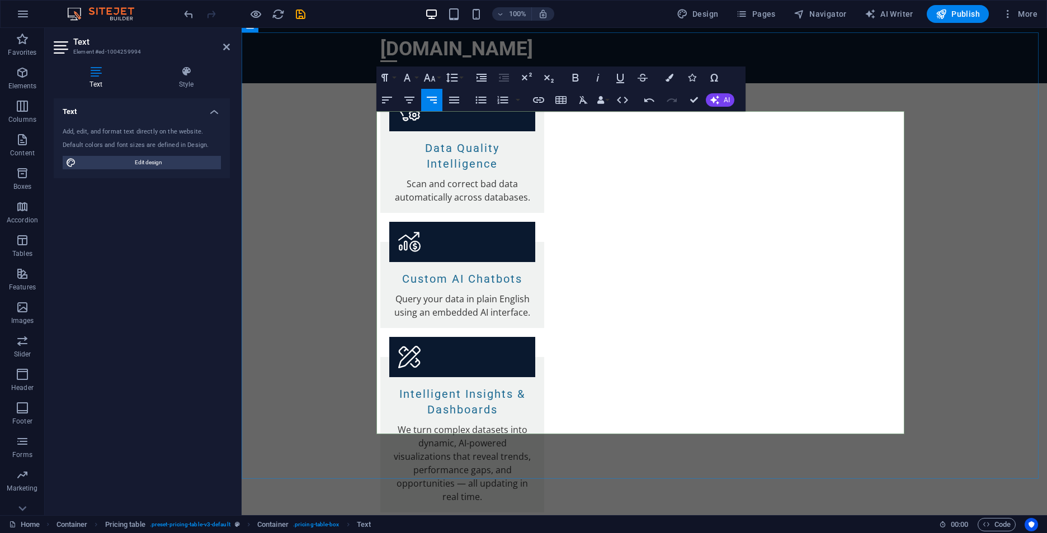
drag, startPoint x: 877, startPoint y: 149, endPoint x: 898, endPoint y: 149, distance: 20.7
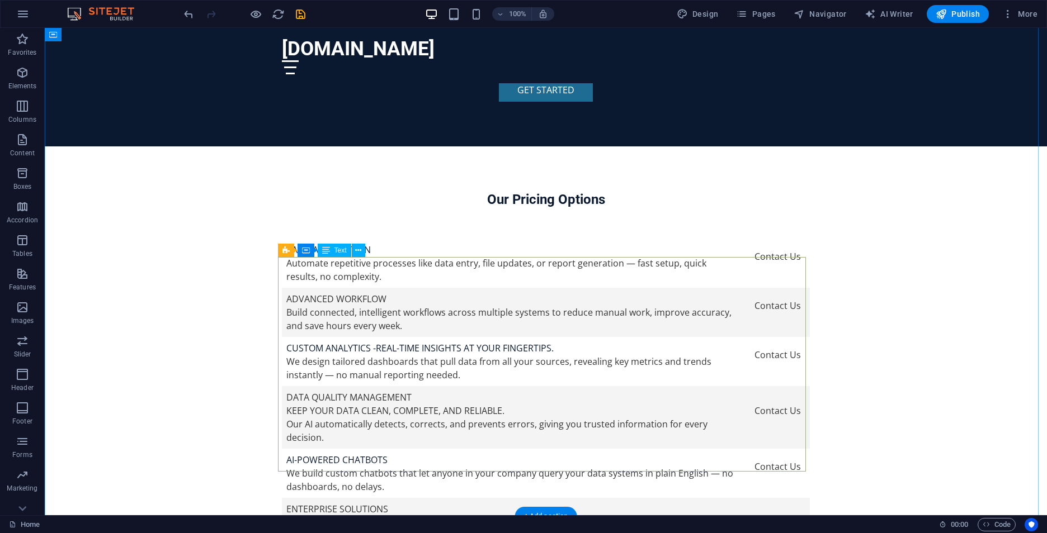
scroll to position [2460, 0]
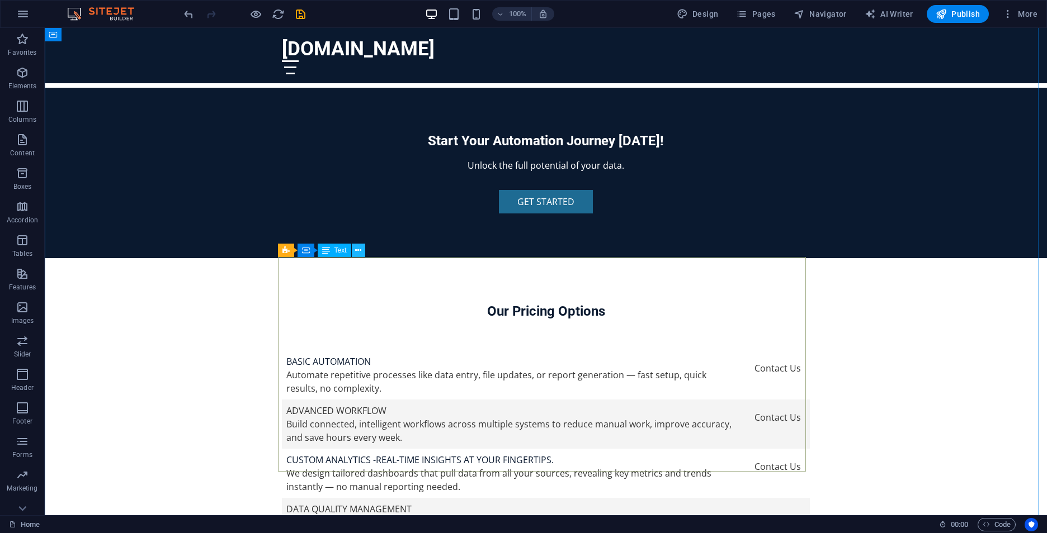
click at [361, 249] on icon at bounding box center [358, 251] width 6 height 12
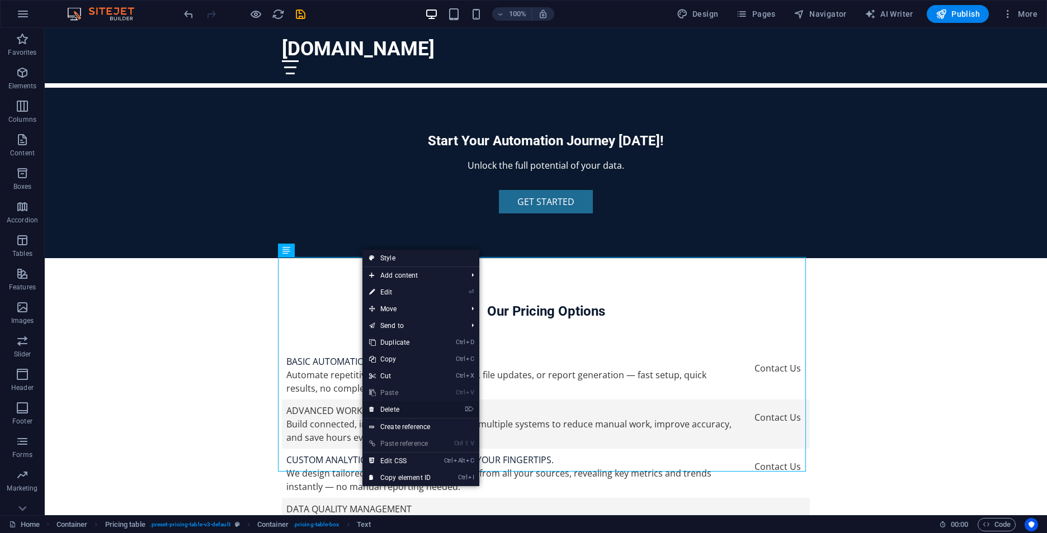
click at [394, 409] on link "⌦ Delete" at bounding box center [399, 409] width 75 height 17
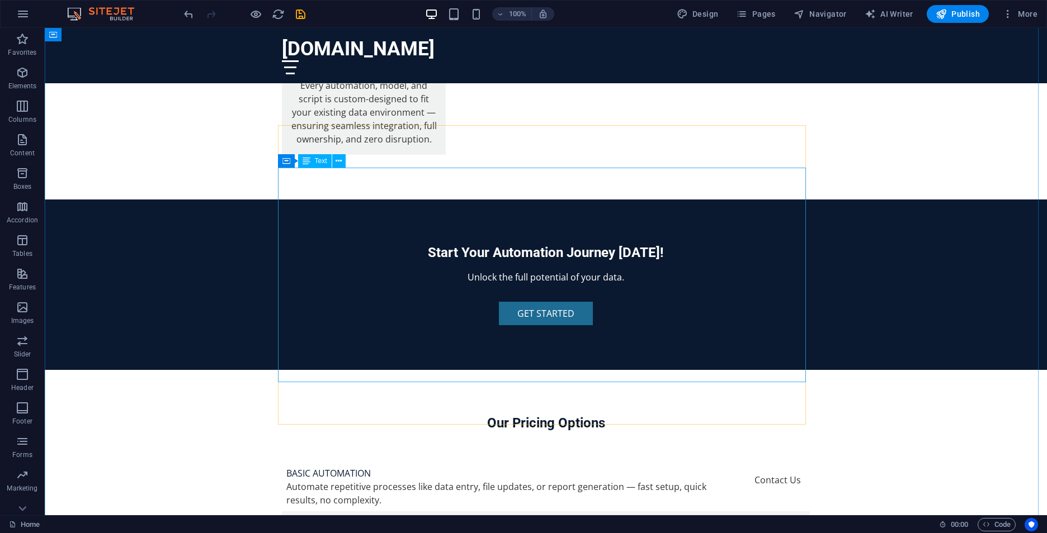
scroll to position [2293, 0]
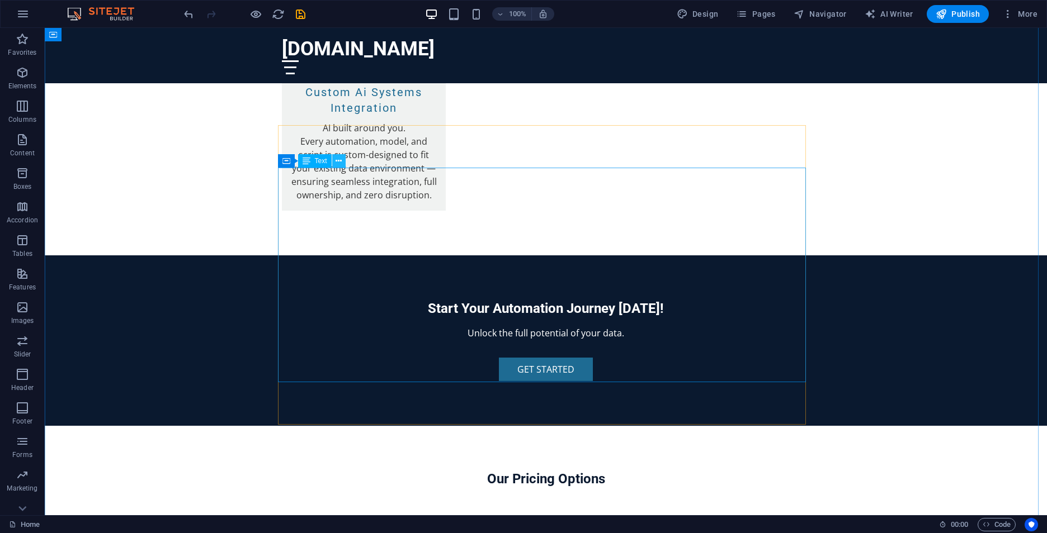
click at [342, 162] on icon at bounding box center [338, 161] width 6 height 12
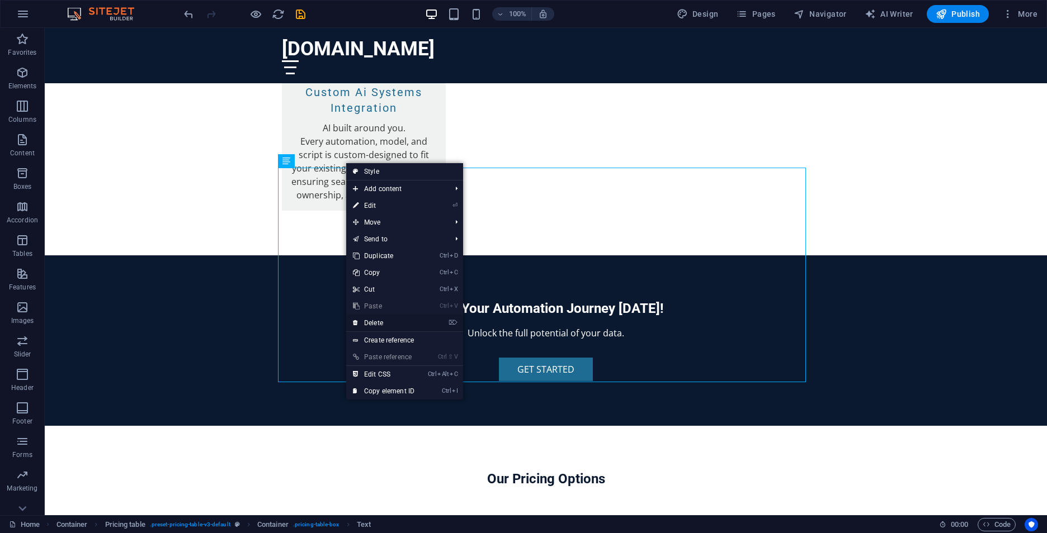
click at [407, 324] on link "⌦ Delete" at bounding box center [383, 323] width 75 height 17
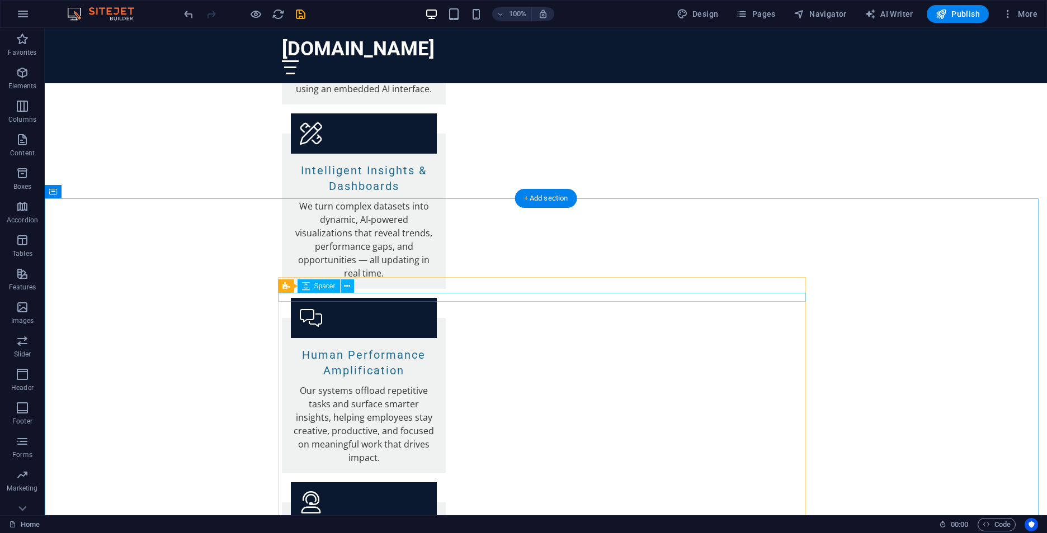
scroll to position [1901, 0]
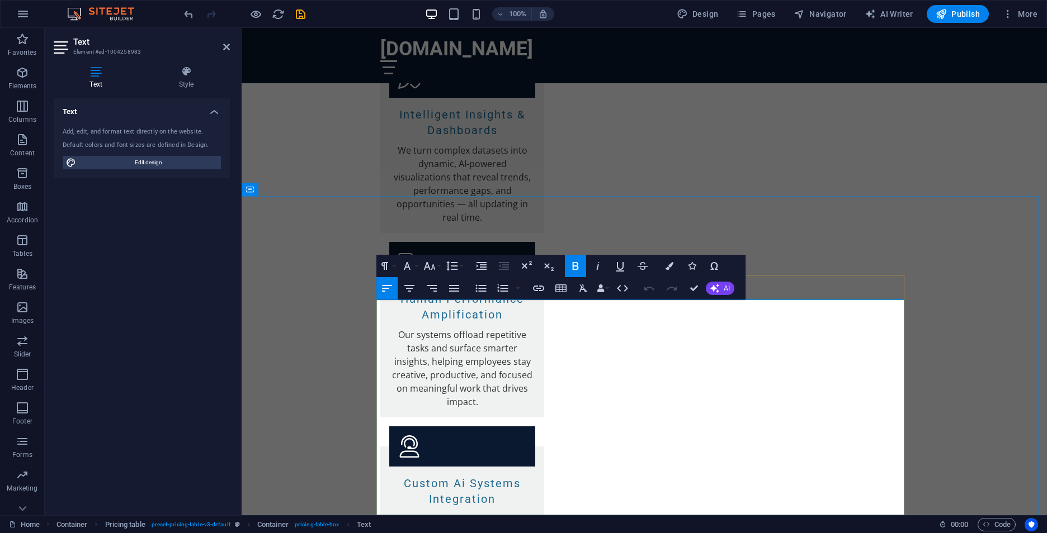
scroll to position [1903, 0]
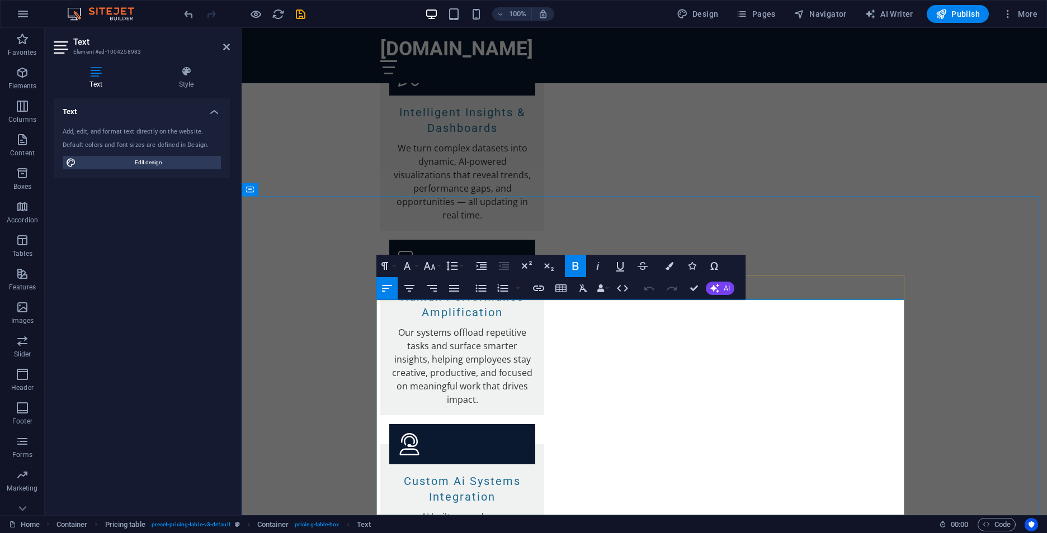
drag, startPoint x: 854, startPoint y: 320, endPoint x: 899, endPoint y: 315, distance: 44.4
drag, startPoint x: 848, startPoint y: 366, endPoint x: 902, endPoint y: 366, distance: 53.7
drag, startPoint x: 845, startPoint y: 410, endPoint x: 900, endPoint y: 411, distance: 54.2
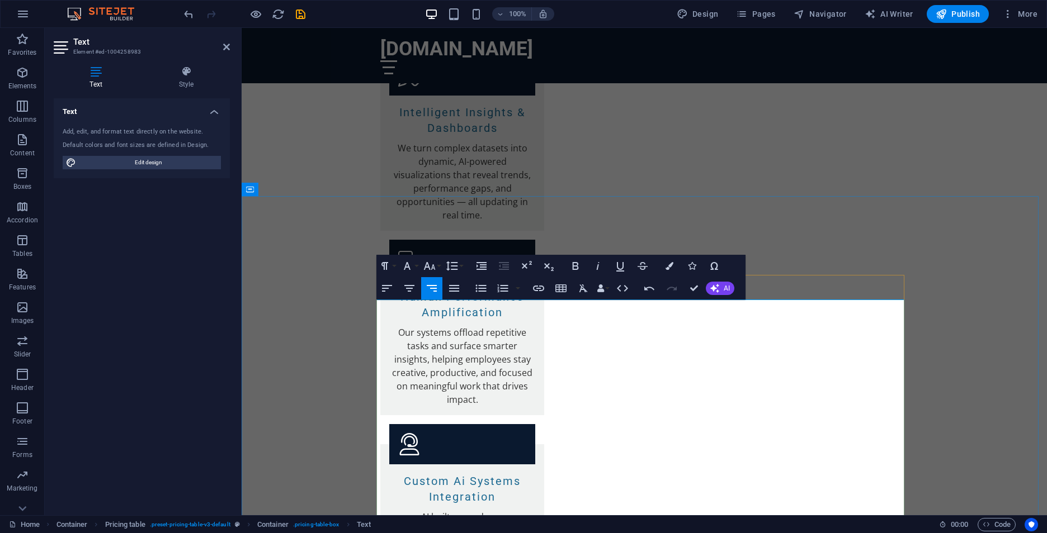
drag, startPoint x: 847, startPoint y: 459, endPoint x: 899, endPoint y: 456, distance: 52.6
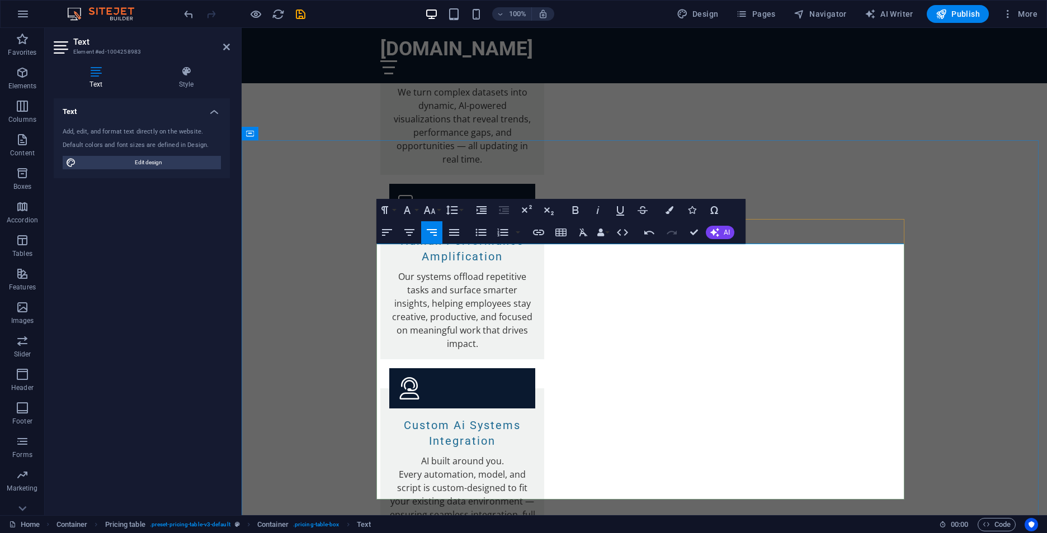
drag, startPoint x: 850, startPoint y: 444, endPoint x: 902, endPoint y: 446, distance: 52.0
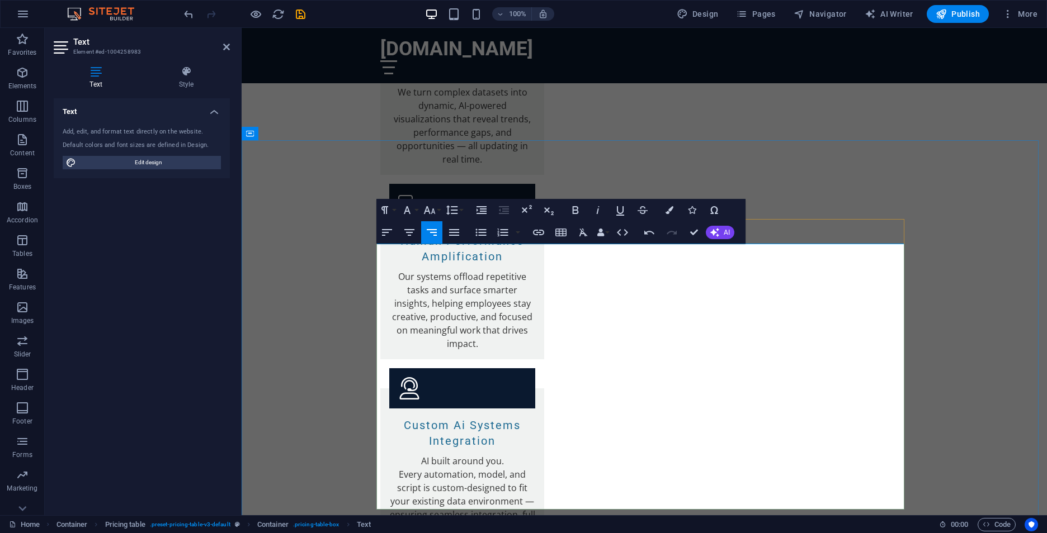
drag, startPoint x: 847, startPoint y: 489, endPoint x: 899, endPoint y: 489, distance: 52.0
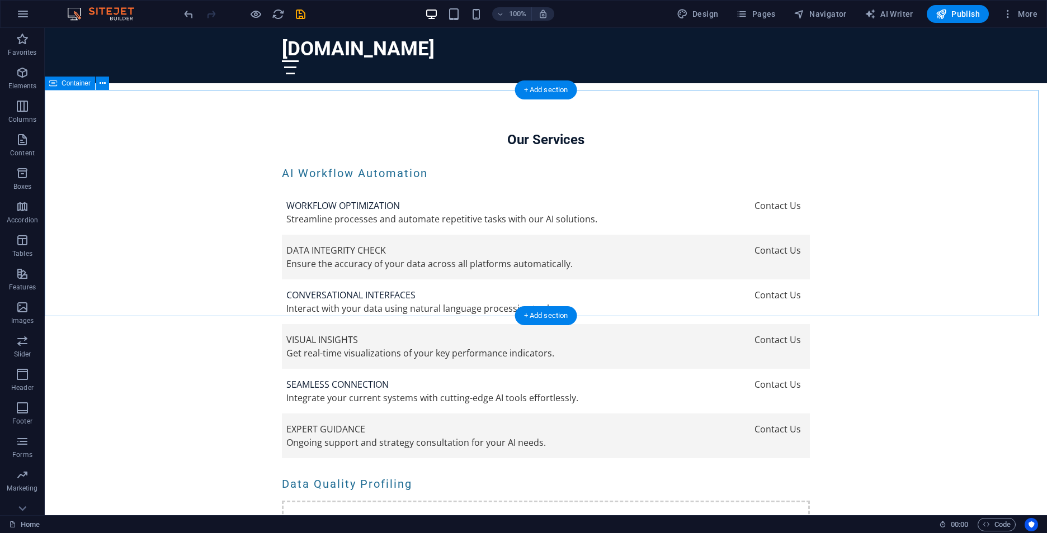
scroll to position [3245, 0]
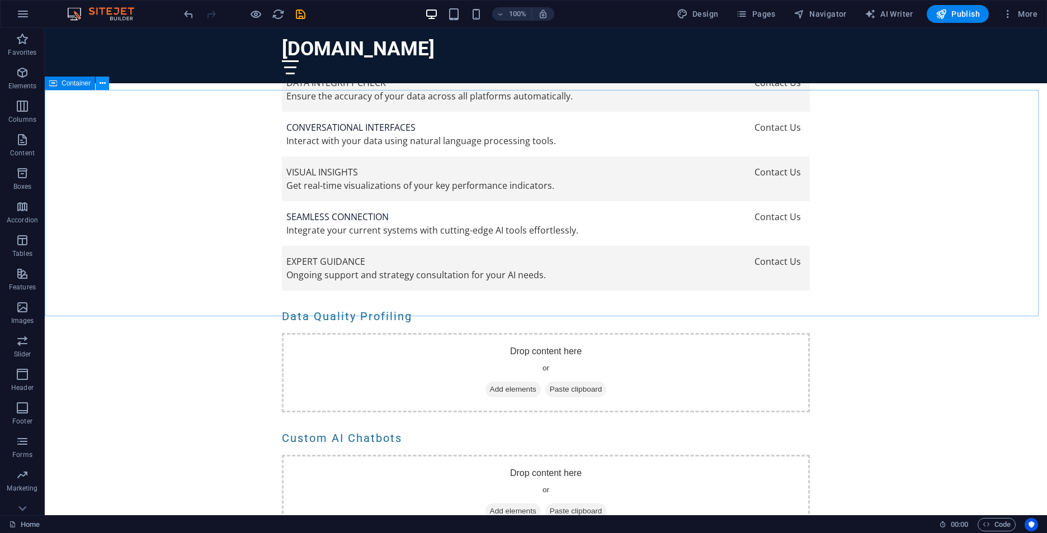
click at [107, 85] on button at bounding box center [102, 83] width 13 height 13
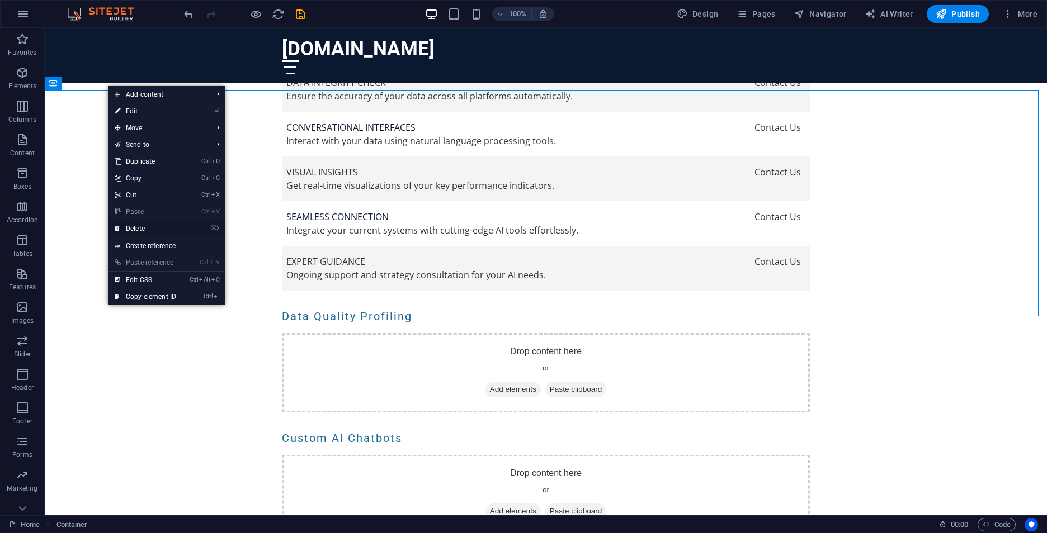
click at [134, 232] on link "⌦ Delete" at bounding box center [145, 228] width 75 height 17
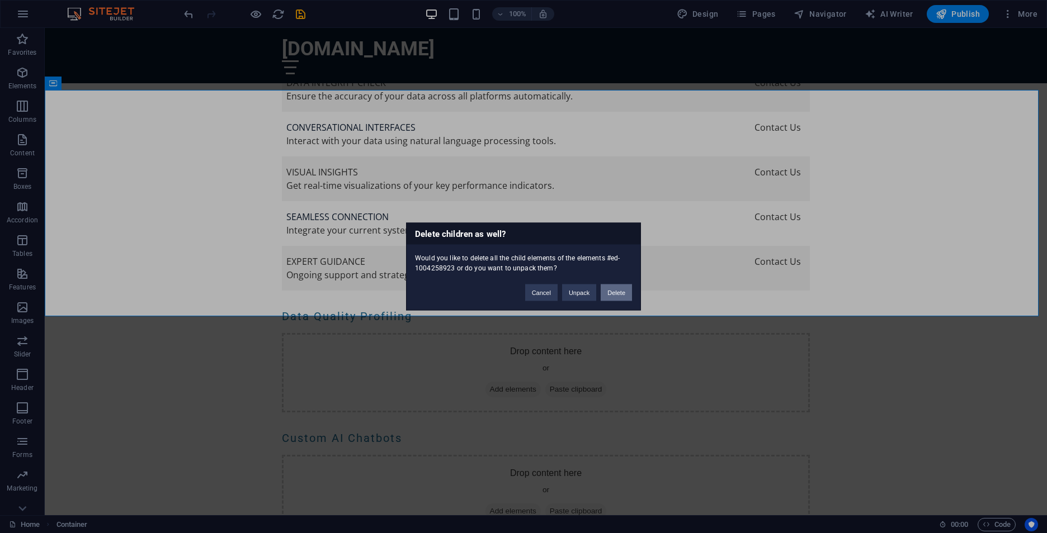
click at [618, 301] on button "Delete" at bounding box center [616, 293] width 31 height 17
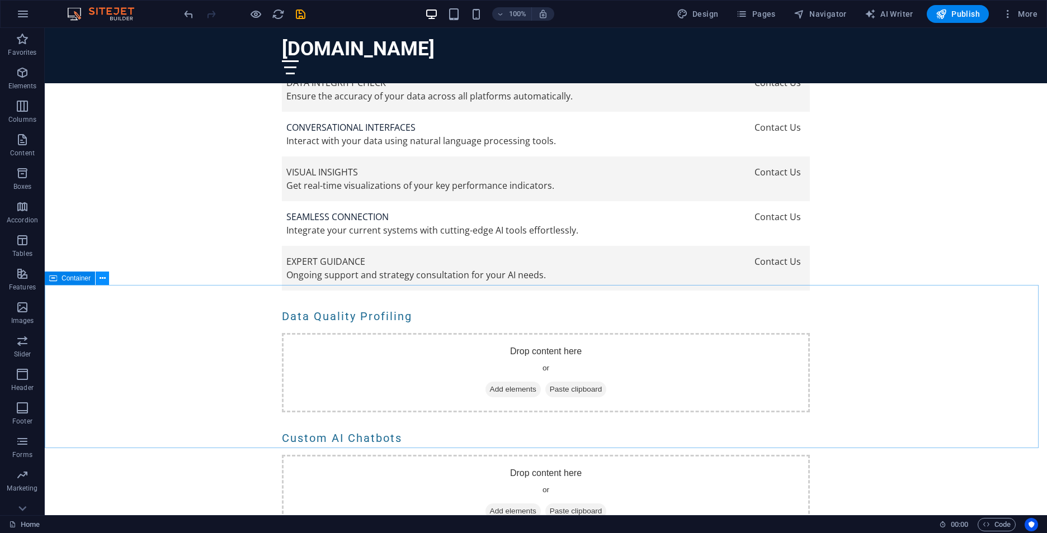
click at [106, 279] on icon at bounding box center [103, 279] width 6 height 12
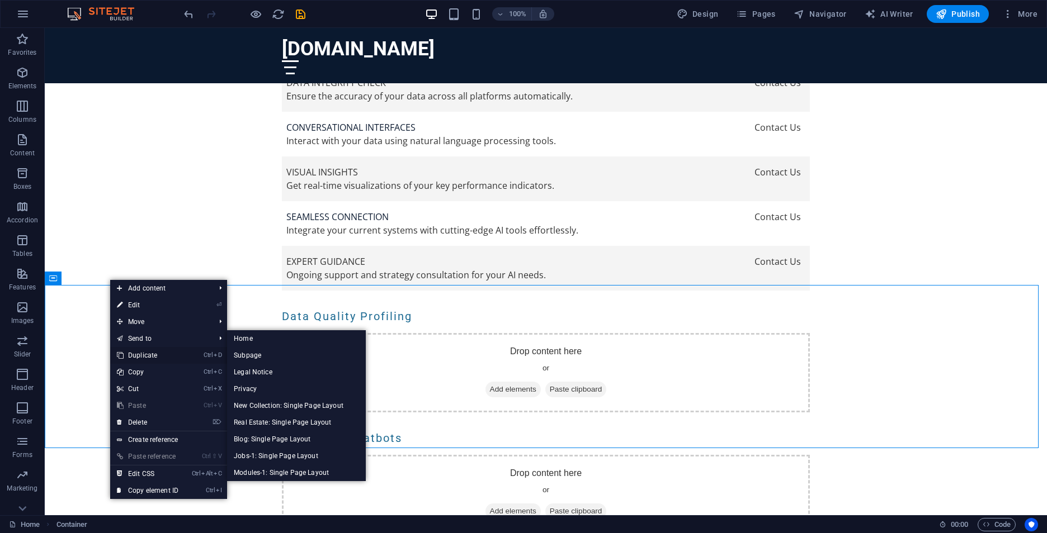
click at [159, 355] on link "Ctrl D Duplicate" at bounding box center [147, 355] width 75 height 17
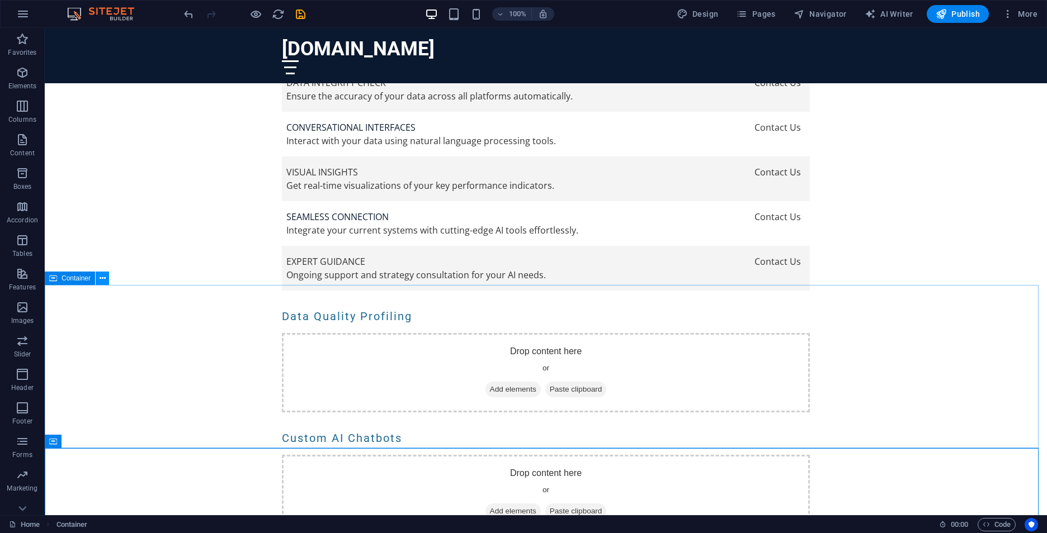
click at [106, 281] on icon at bounding box center [103, 279] width 6 height 12
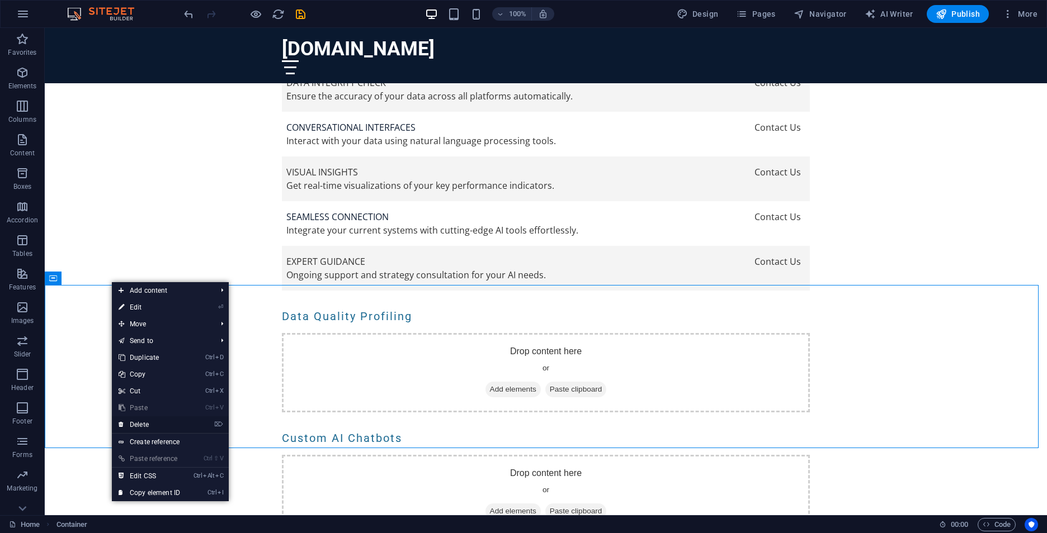
click at [167, 426] on link "⌦ Delete" at bounding box center [149, 425] width 75 height 17
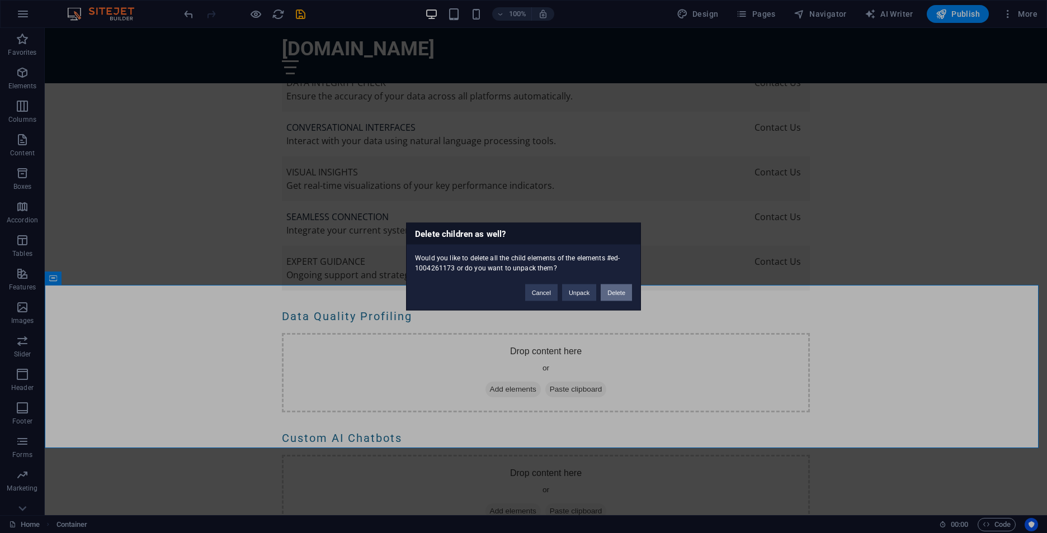
click at [615, 301] on button "Delete" at bounding box center [616, 293] width 31 height 17
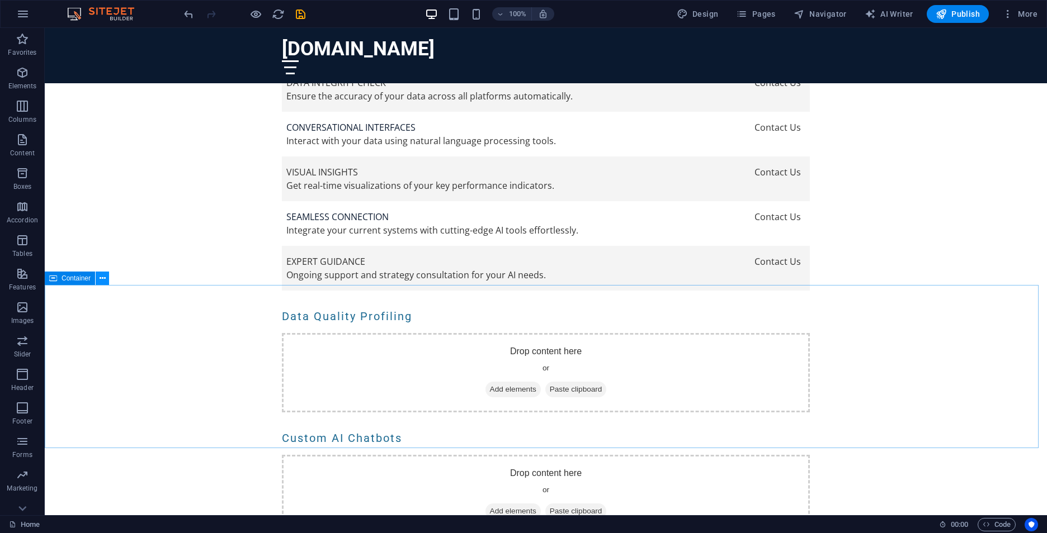
click at [106, 281] on icon at bounding box center [103, 279] width 6 height 12
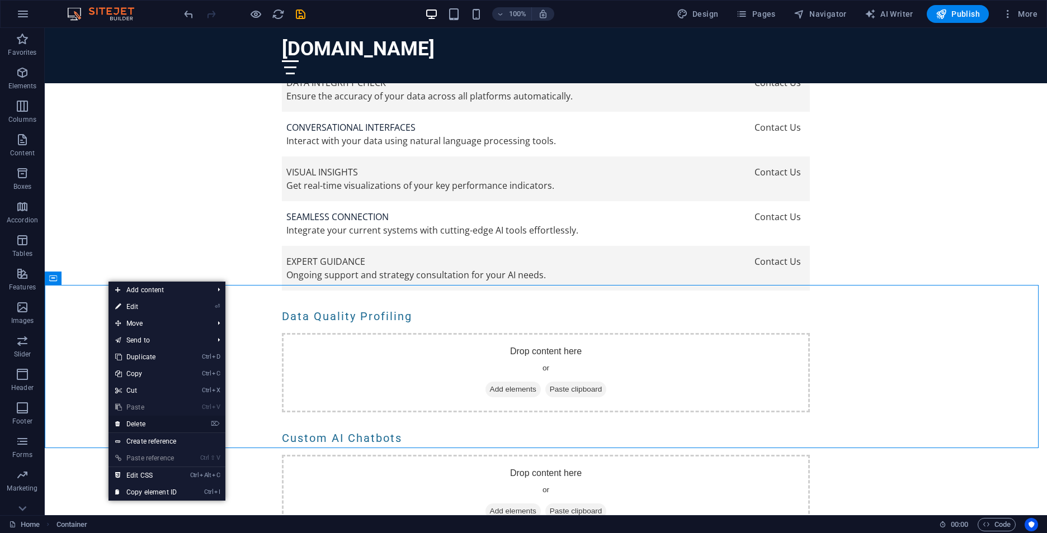
click at [176, 429] on link "⌦ Delete" at bounding box center [145, 424] width 75 height 17
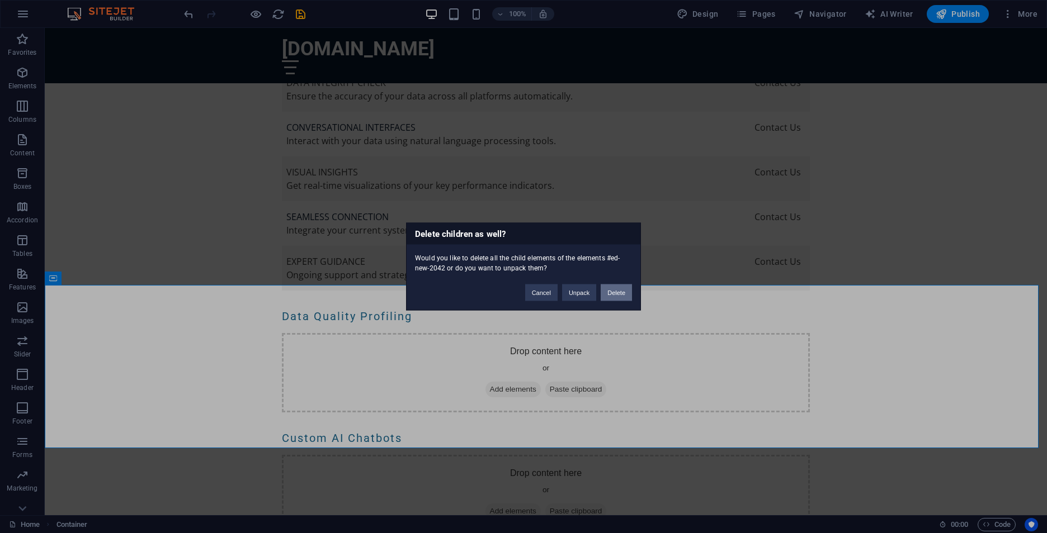
click at [618, 294] on button "Delete" at bounding box center [616, 293] width 31 height 17
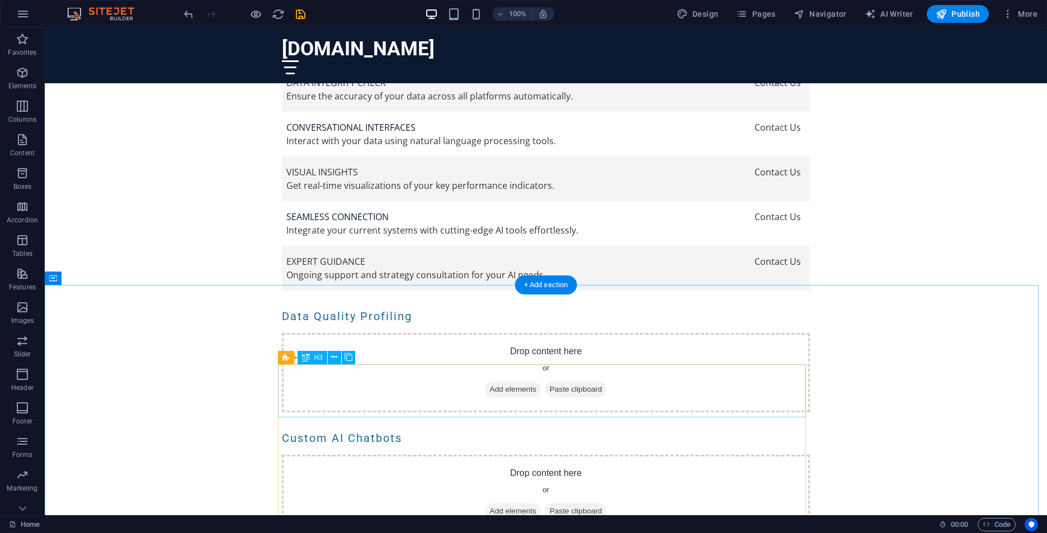
scroll to position [3301, 0]
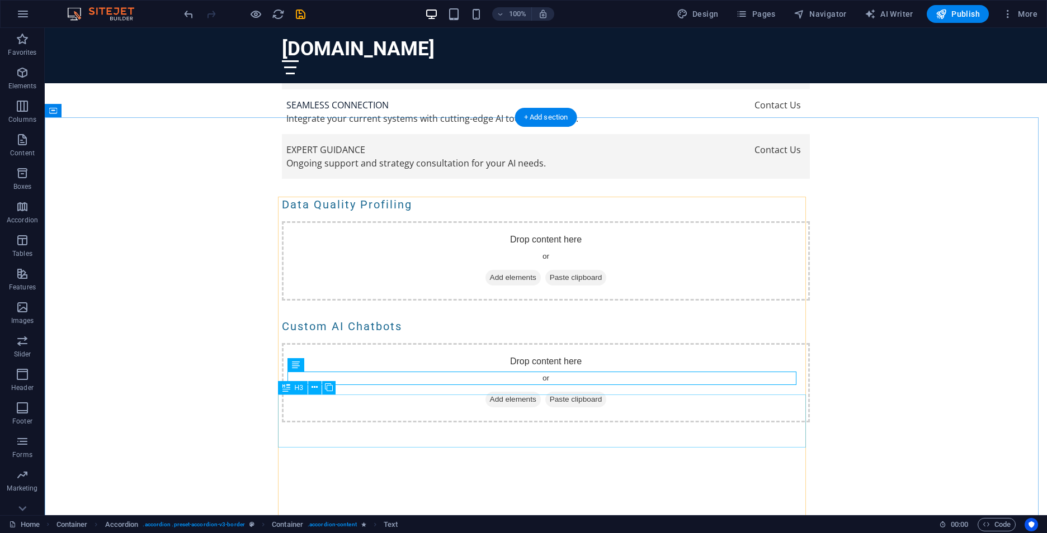
scroll to position [3413, 0]
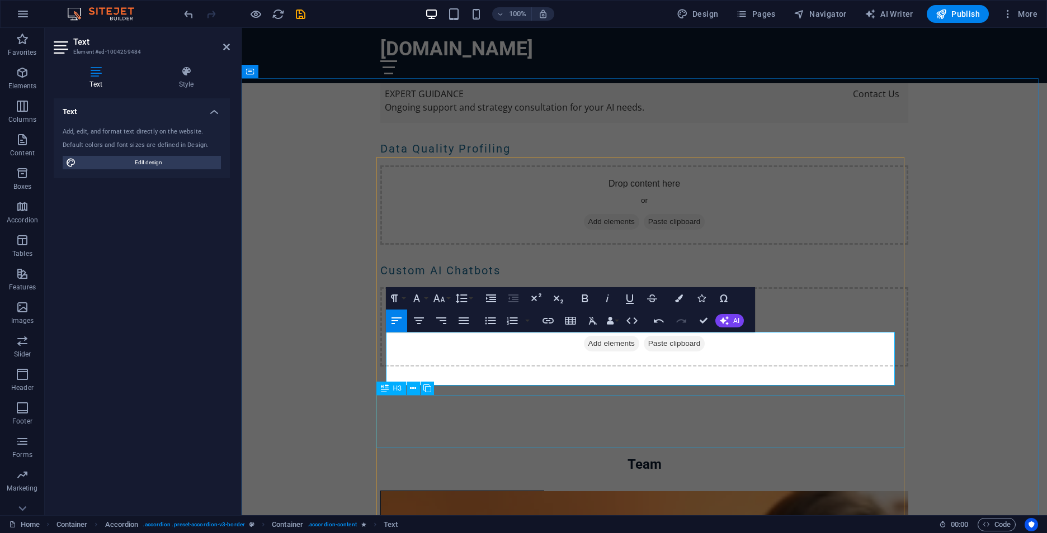
scroll to position [3469, 0]
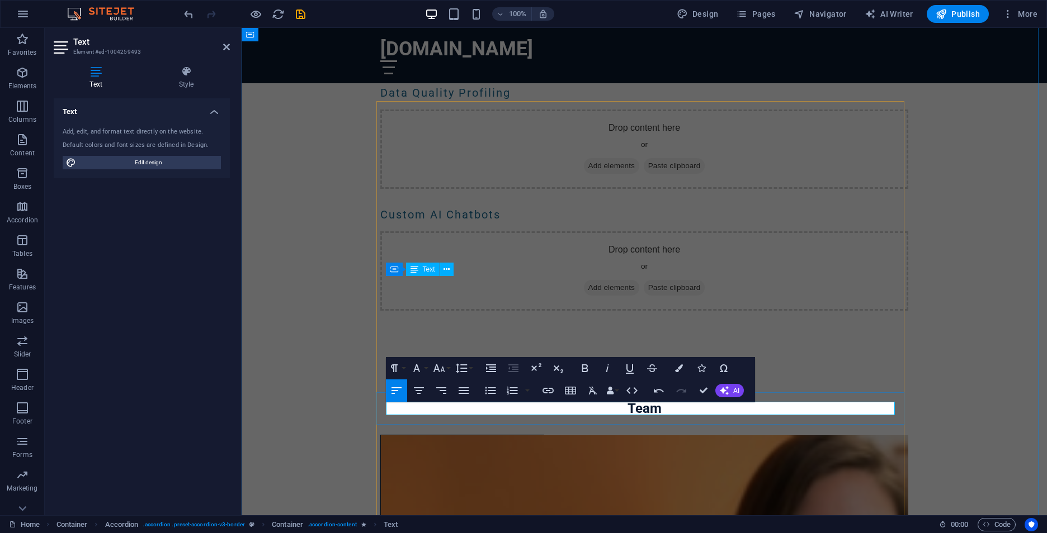
scroll to position [3525, 0]
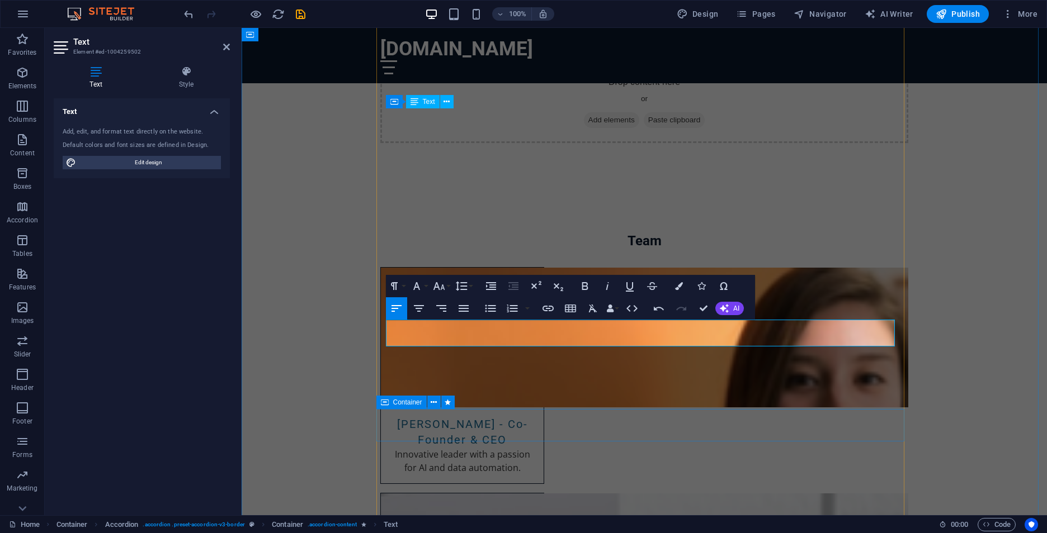
scroll to position [3693, 0]
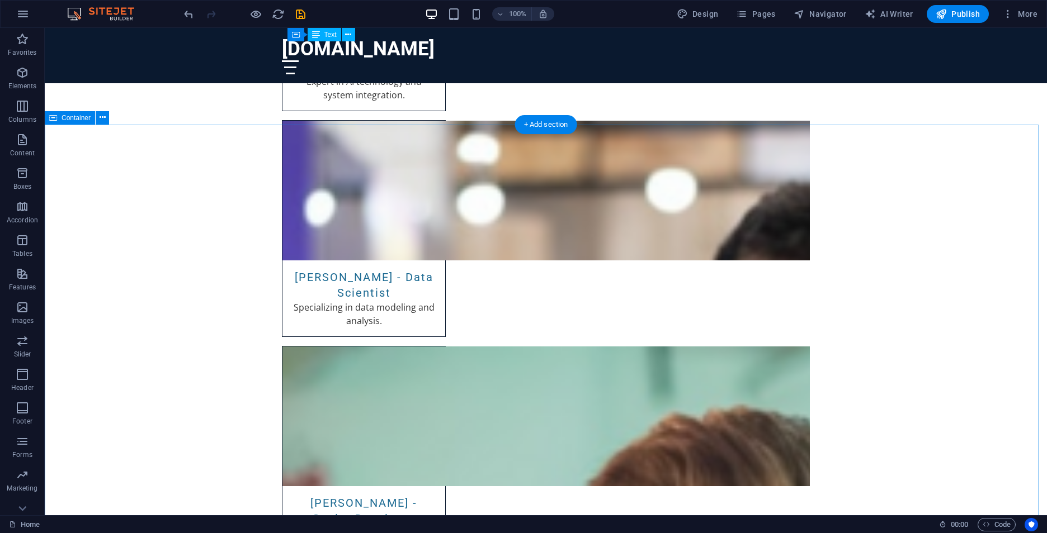
scroll to position [4124, 0]
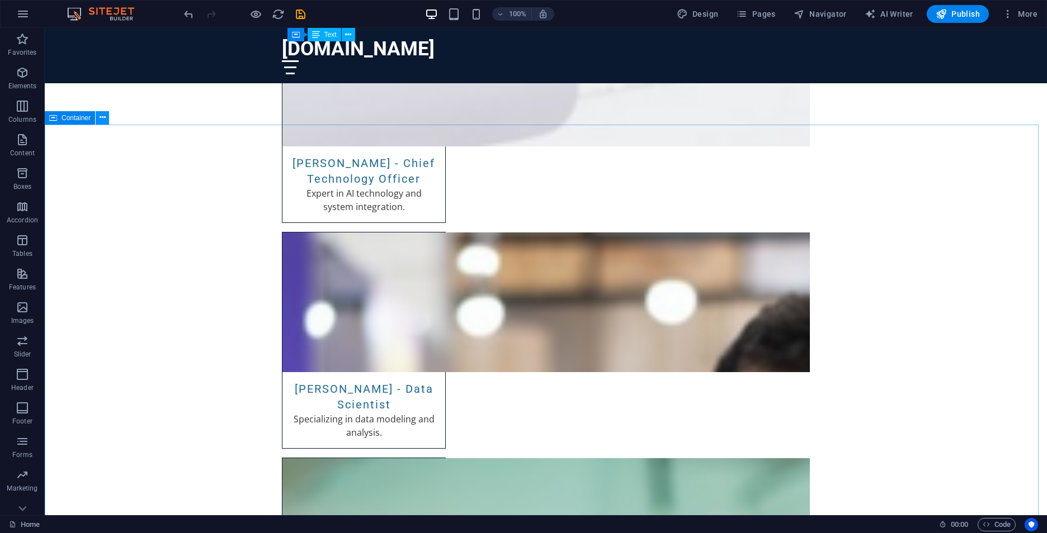
click at [106, 119] on icon at bounding box center [103, 118] width 6 height 12
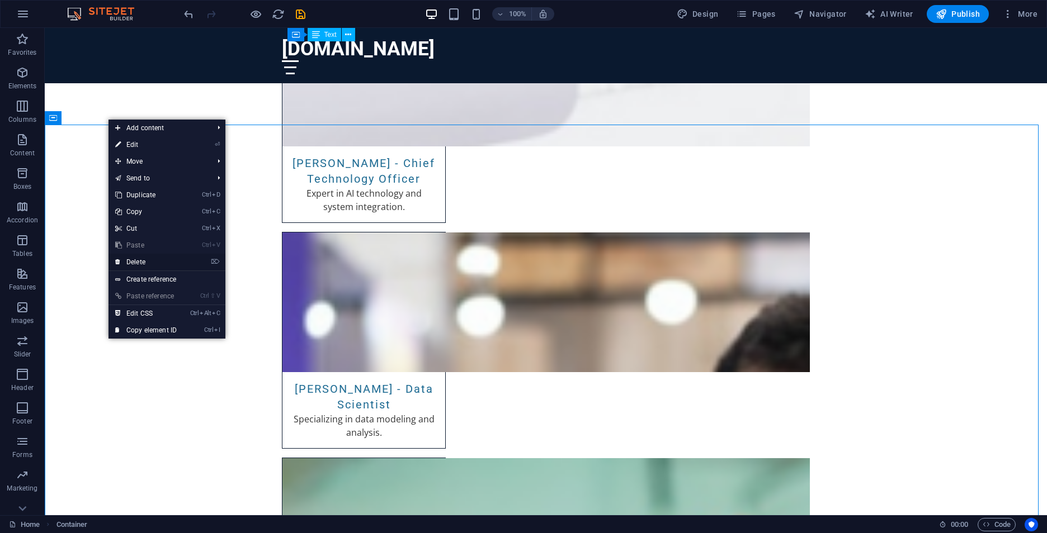
click at [141, 262] on link "⌦ Delete" at bounding box center [145, 262] width 75 height 17
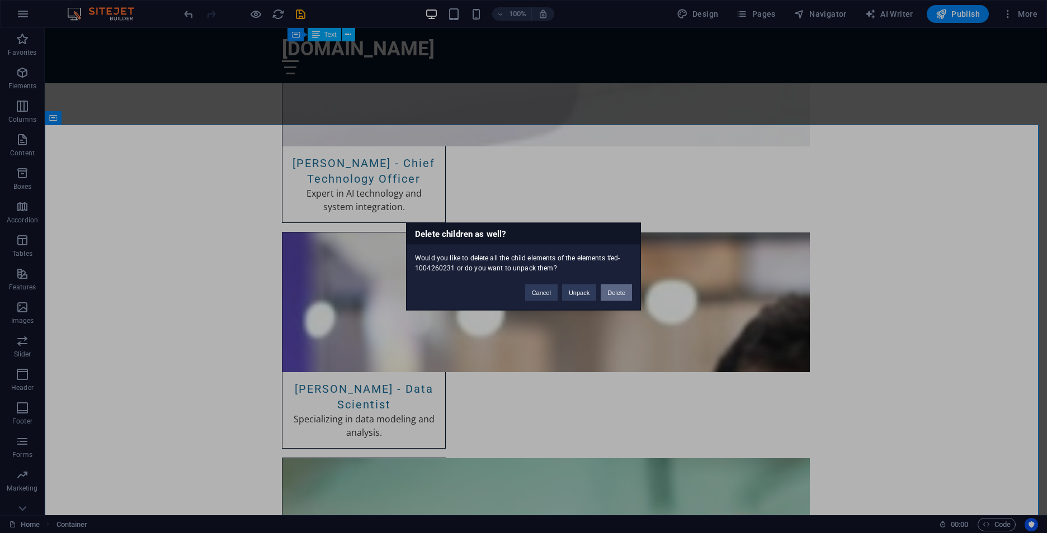
click at [623, 301] on button "Delete" at bounding box center [616, 293] width 31 height 17
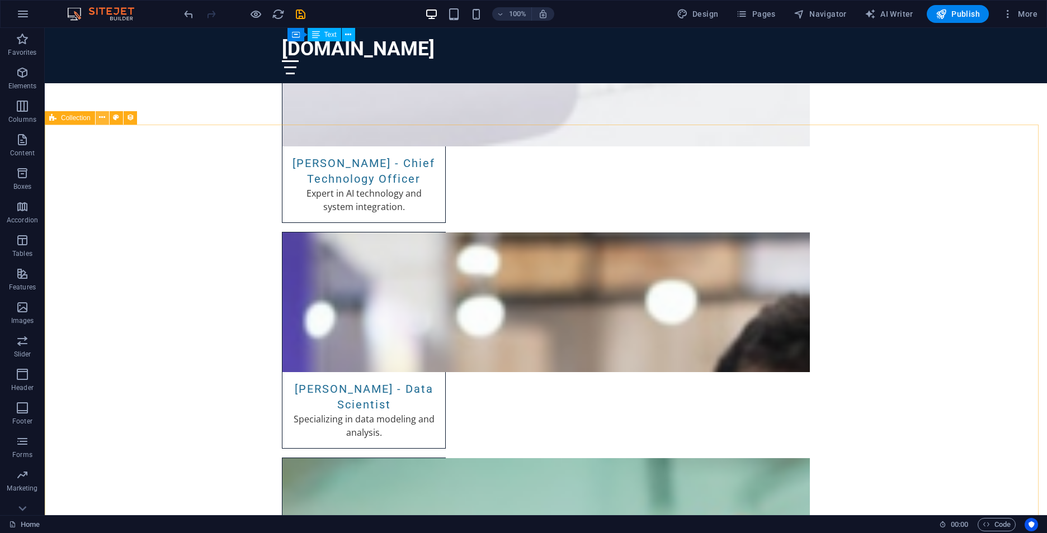
click at [105, 121] on icon at bounding box center [102, 118] width 6 height 12
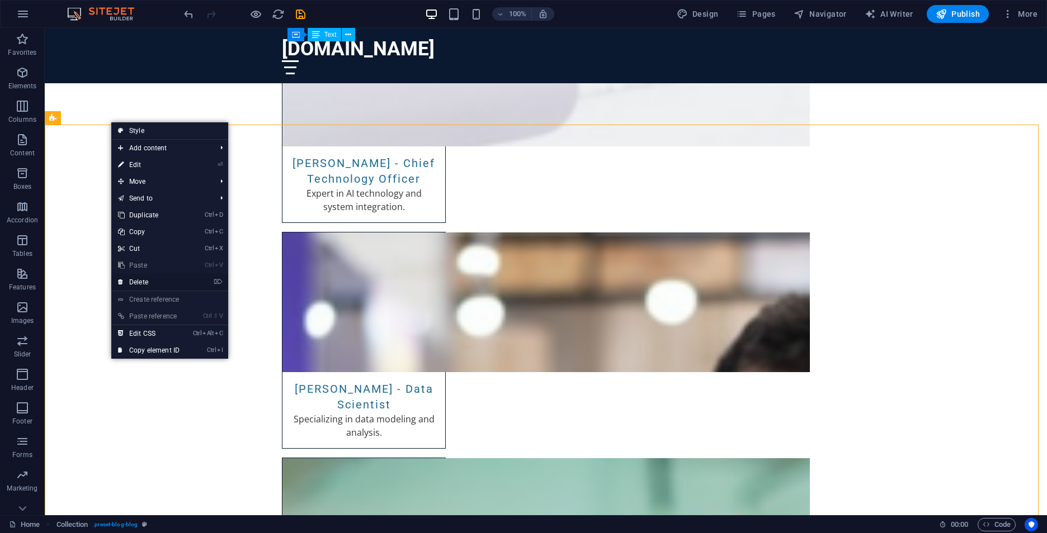
click at [145, 282] on link "⌦ Delete" at bounding box center [148, 282] width 75 height 17
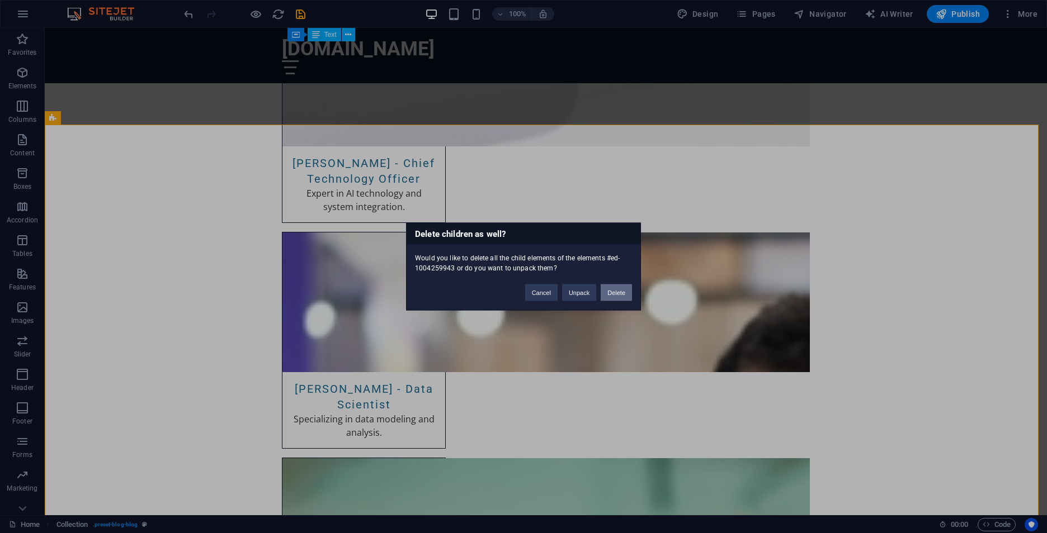
click at [604, 301] on button "Delete" at bounding box center [616, 293] width 31 height 17
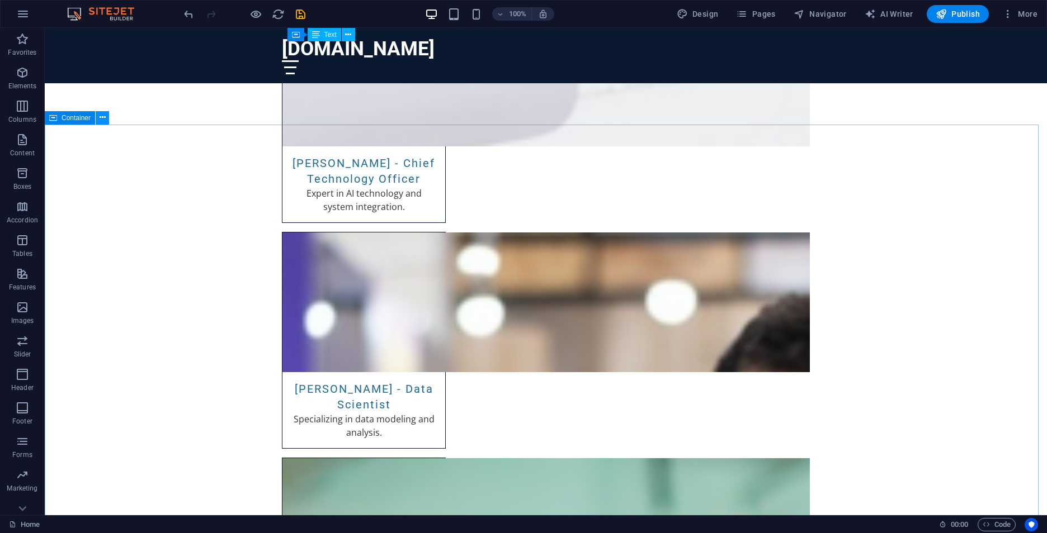
click at [109, 119] on button at bounding box center [102, 117] width 13 height 13
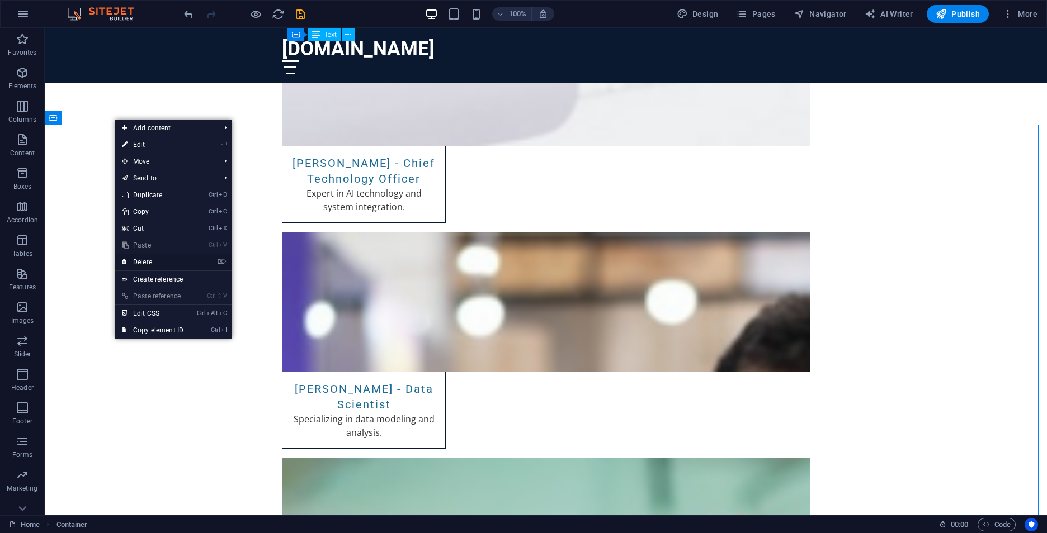
click at [190, 262] on link "⌦ Delete" at bounding box center [152, 262] width 75 height 17
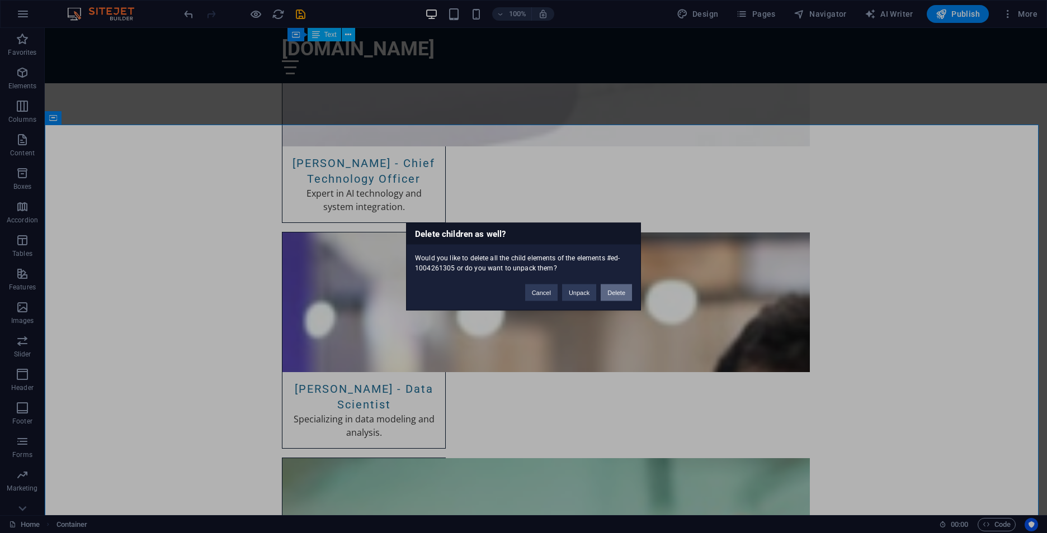
click at [613, 301] on button "Delete" at bounding box center [616, 293] width 31 height 17
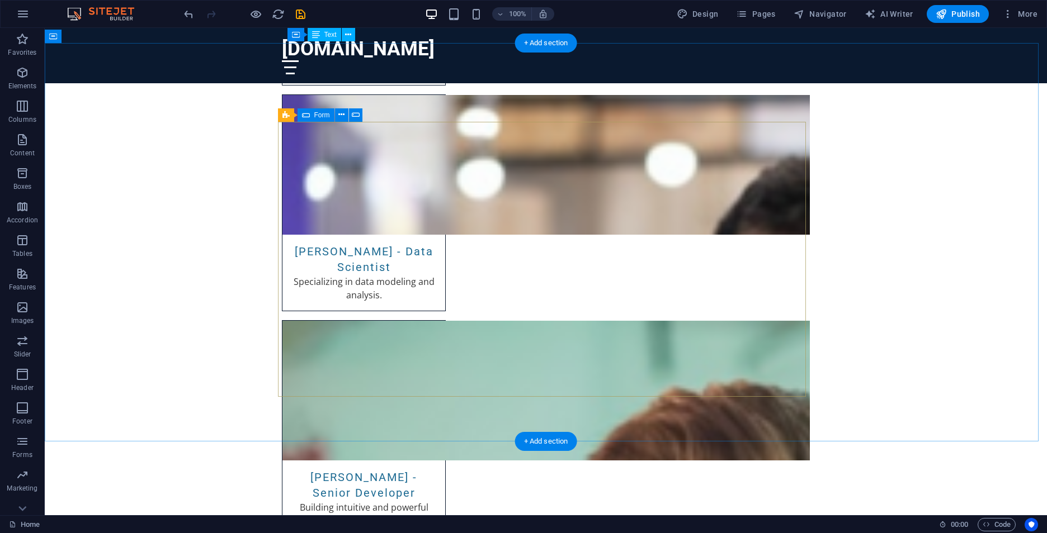
scroll to position [4149, 0]
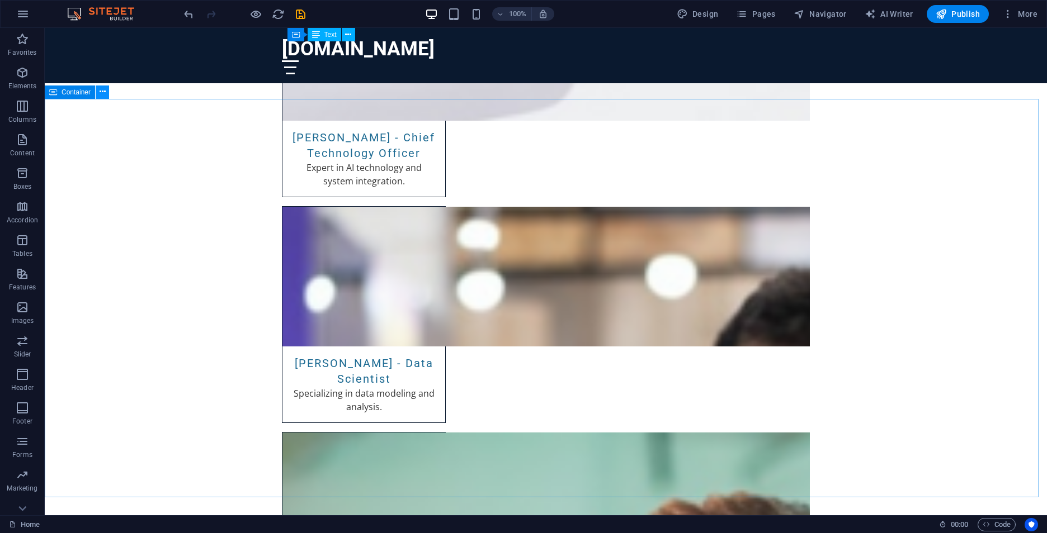
click at [109, 91] on button at bounding box center [102, 92] width 13 height 13
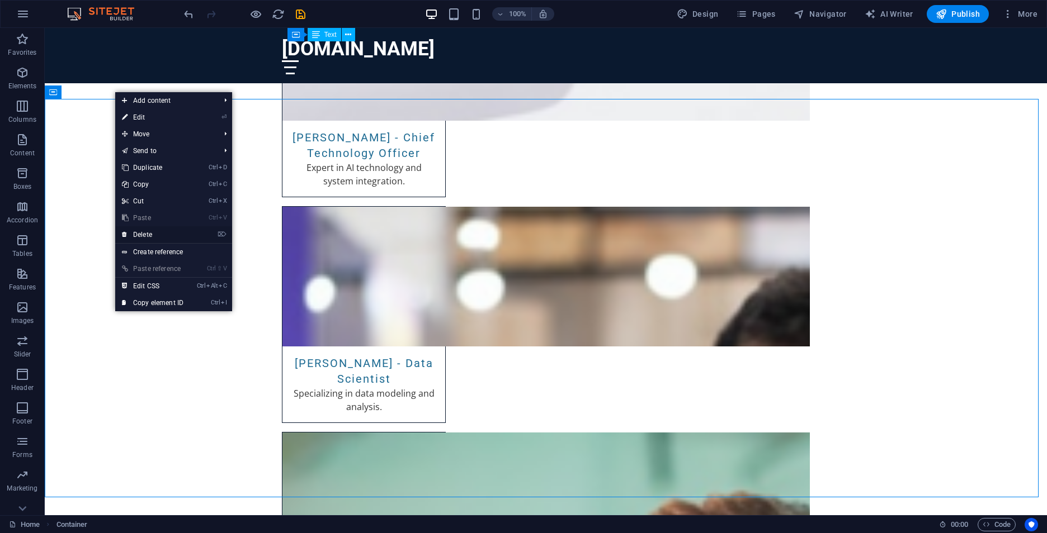
click at [169, 234] on link "⌦ Delete" at bounding box center [152, 234] width 75 height 17
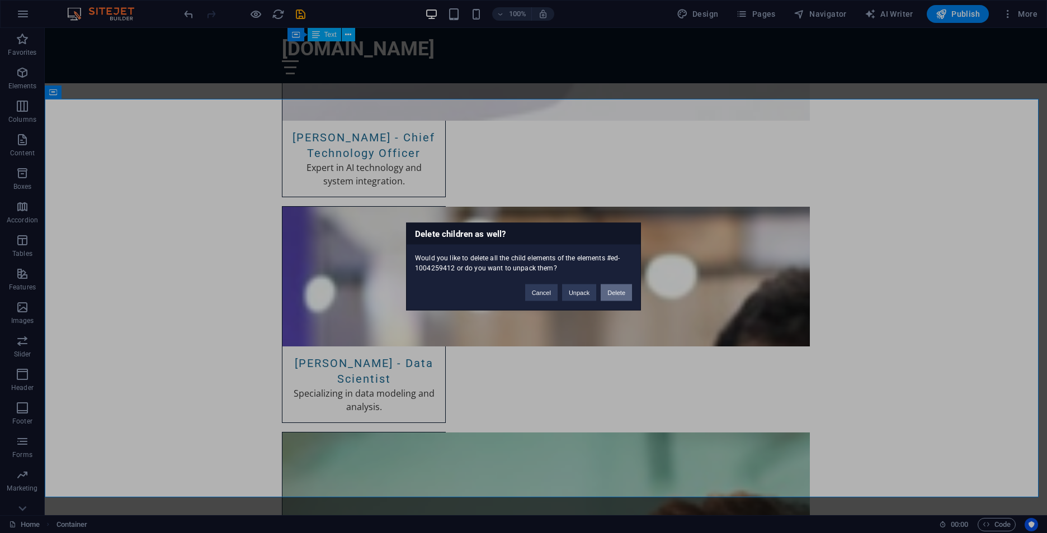
click at [615, 298] on button "Delete" at bounding box center [616, 293] width 31 height 17
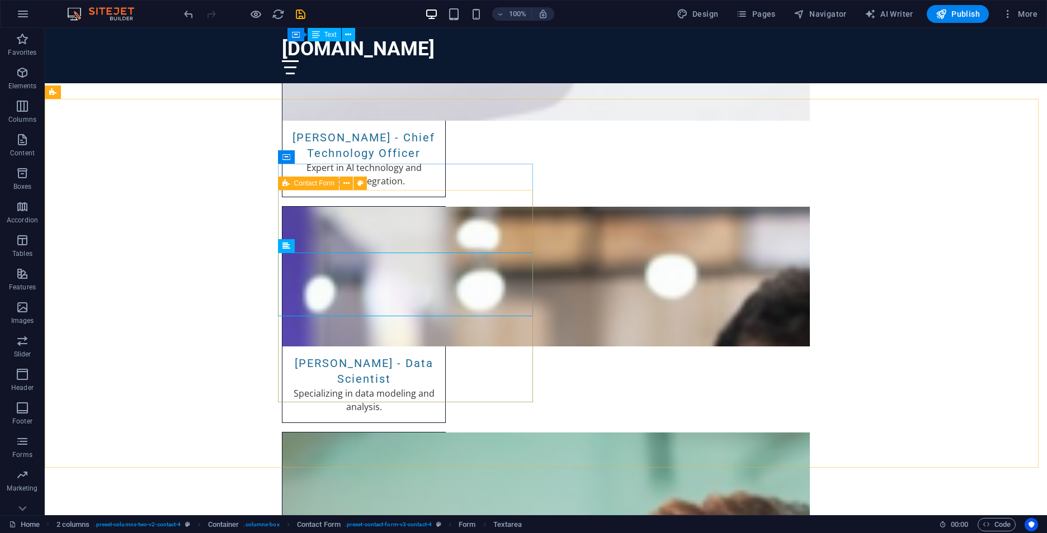
click at [327, 181] on span "Contact Form" at bounding box center [314, 183] width 41 height 7
click at [349, 184] on icon at bounding box center [346, 184] width 6 height 12
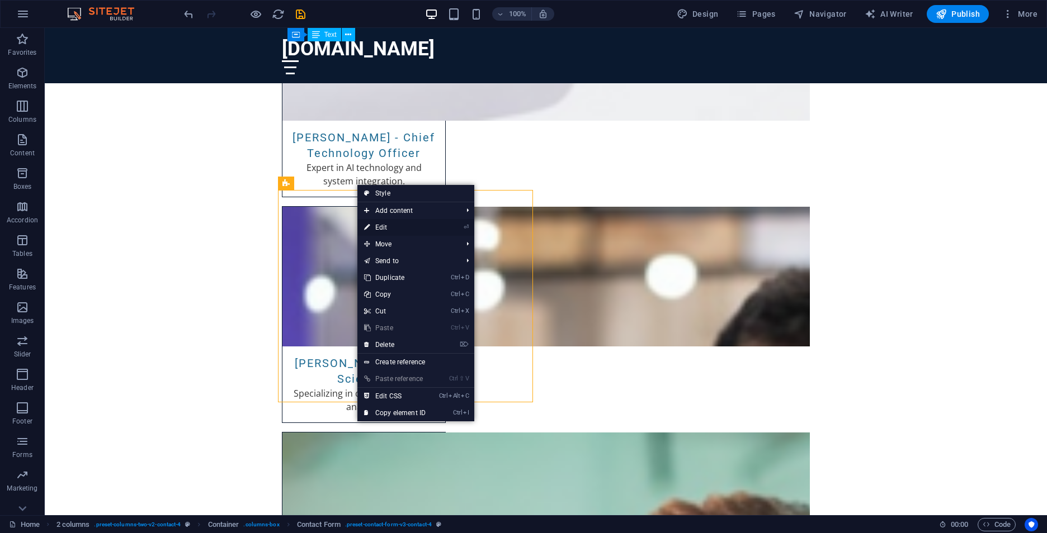
click at [395, 229] on link "⏎ Edit" at bounding box center [394, 227] width 75 height 17
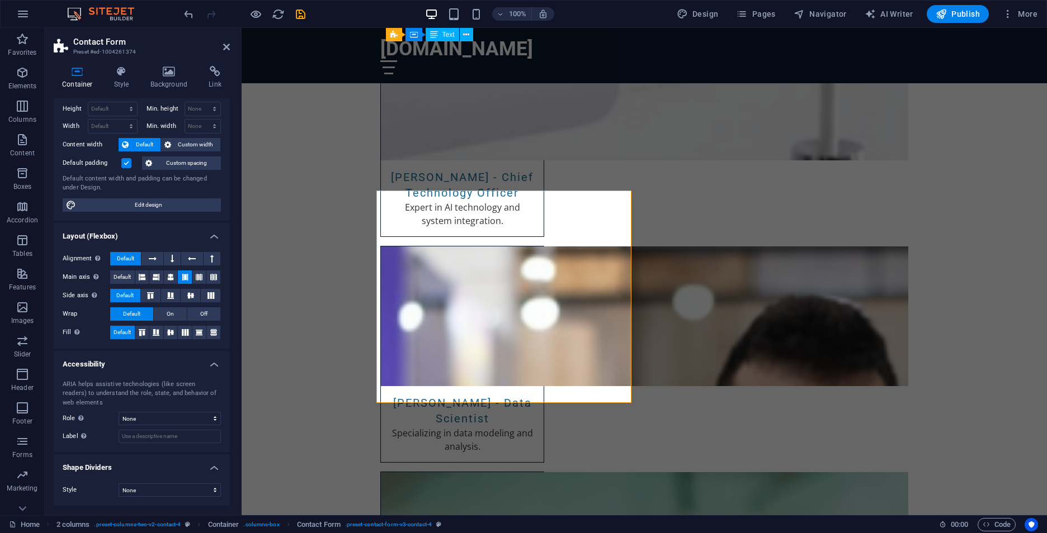
scroll to position [0, 0]
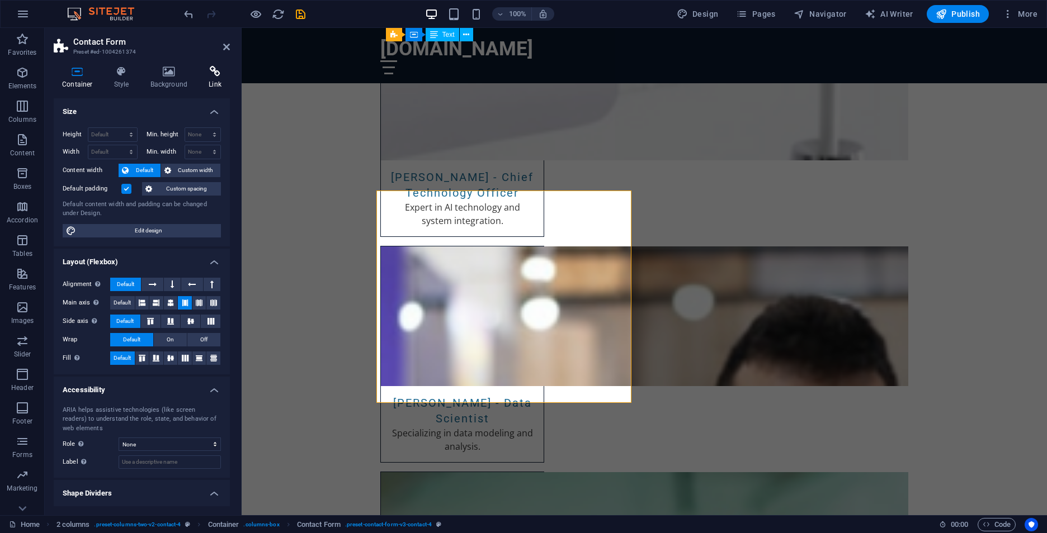
click at [216, 78] on h4 "Link" at bounding box center [215, 77] width 30 height 23
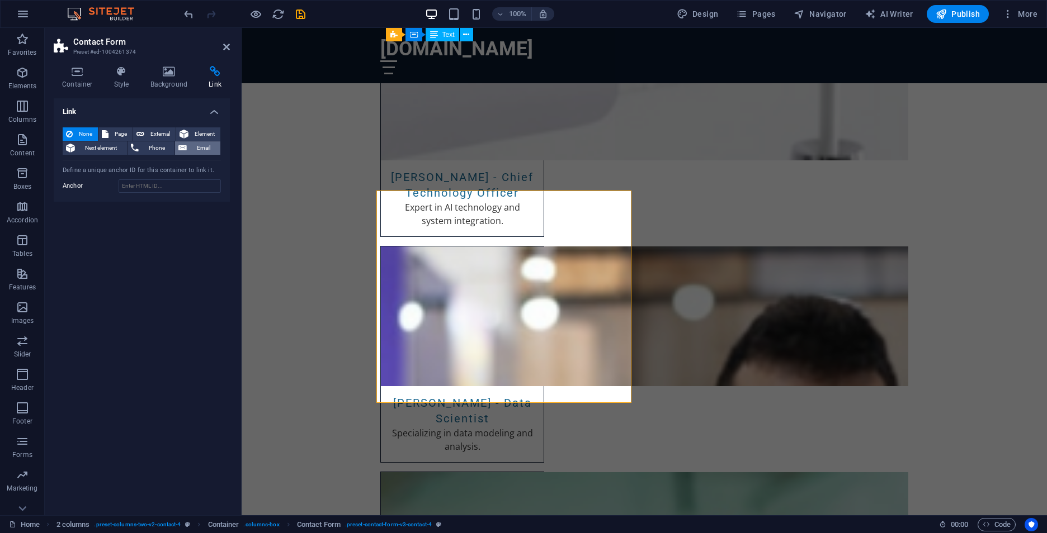
click at [190, 155] on span "Email" at bounding box center [203, 147] width 27 height 13
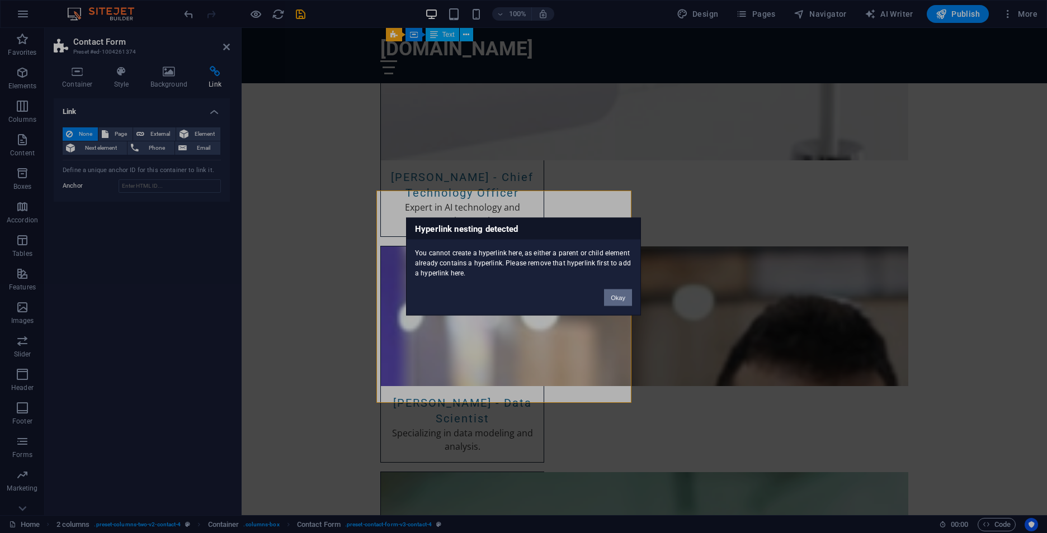
click at [608, 298] on button "Okay" at bounding box center [618, 298] width 28 height 17
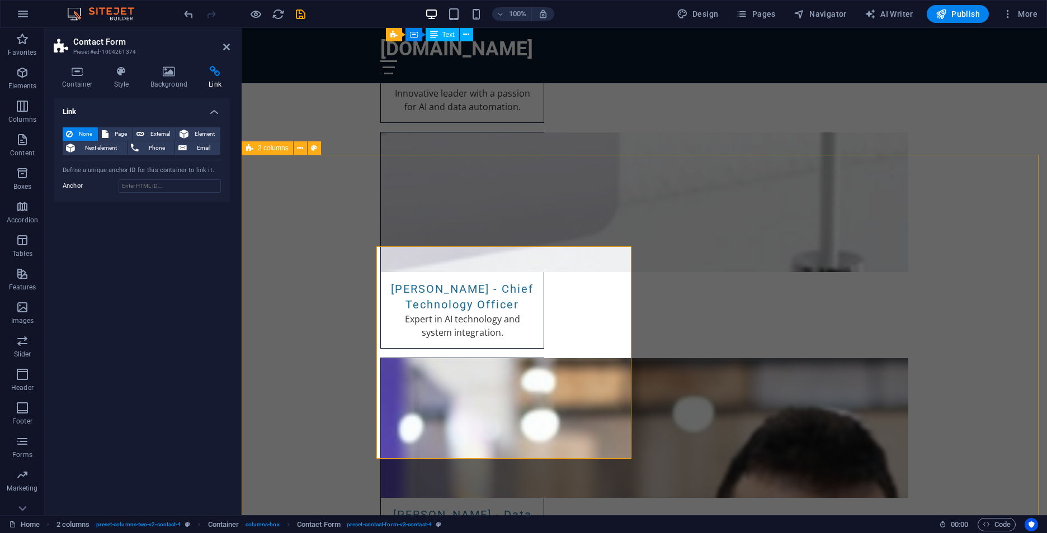
scroll to position [4054, 0]
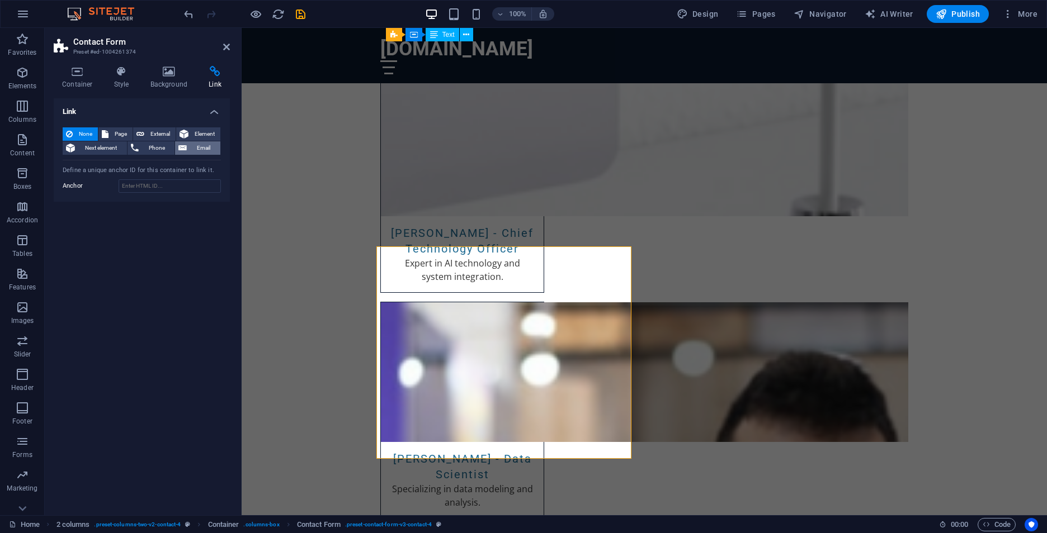
click at [190, 155] on span "Email" at bounding box center [203, 147] width 27 height 13
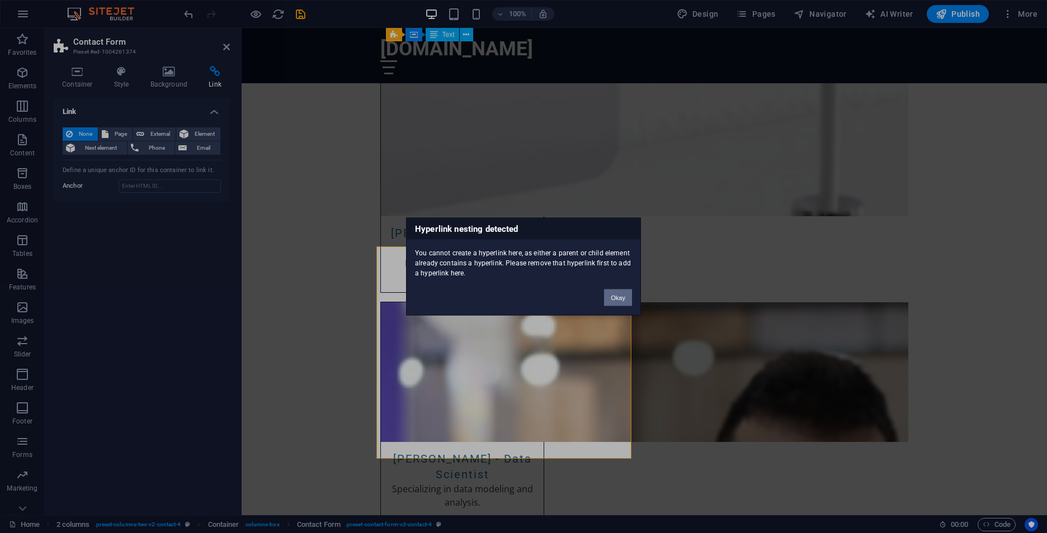
click at [611, 295] on button "Okay" at bounding box center [618, 298] width 28 height 17
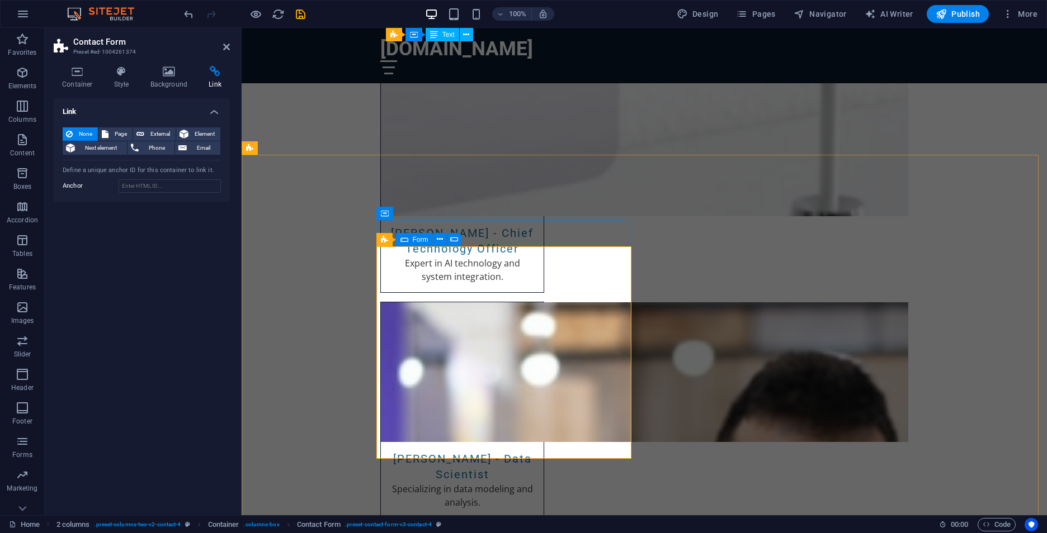
click at [422, 242] on span "Form" at bounding box center [421, 240] width 16 height 7
click at [442, 242] on icon at bounding box center [440, 240] width 6 height 12
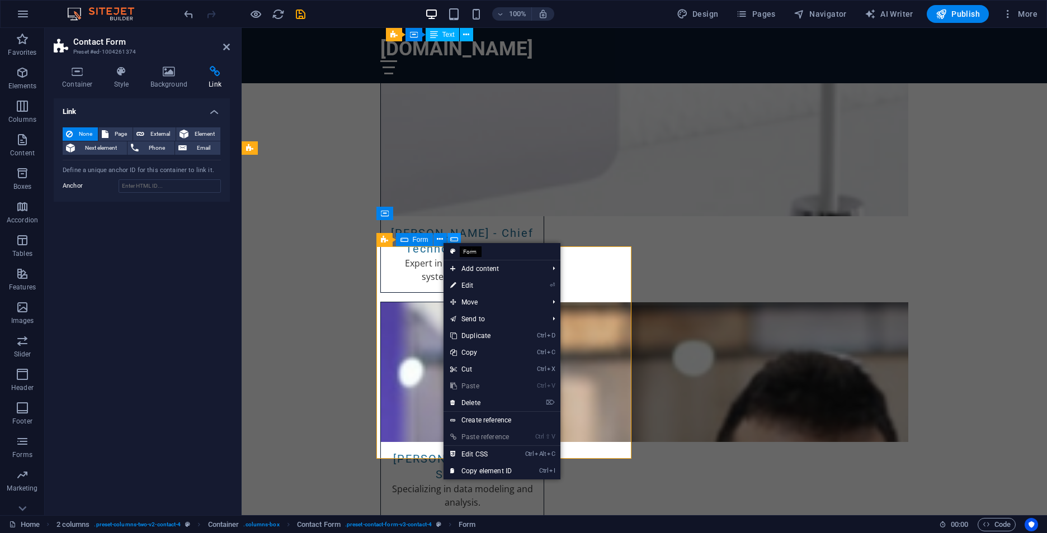
click at [458, 243] on icon at bounding box center [454, 240] width 8 height 12
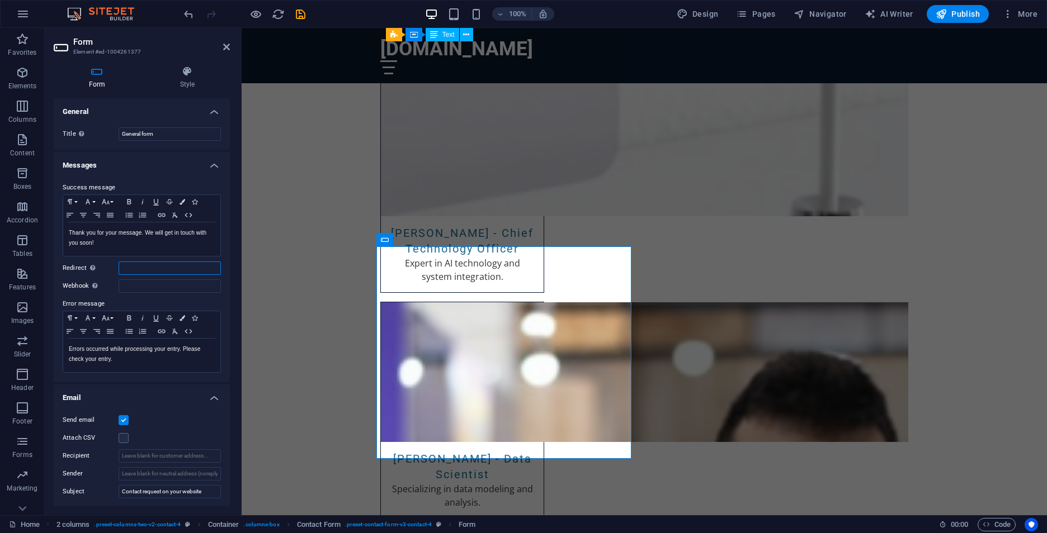
click at [126, 275] on input "Redirect Define a redirect target upon successful form submission; for example,…" at bounding box center [170, 268] width 102 height 13
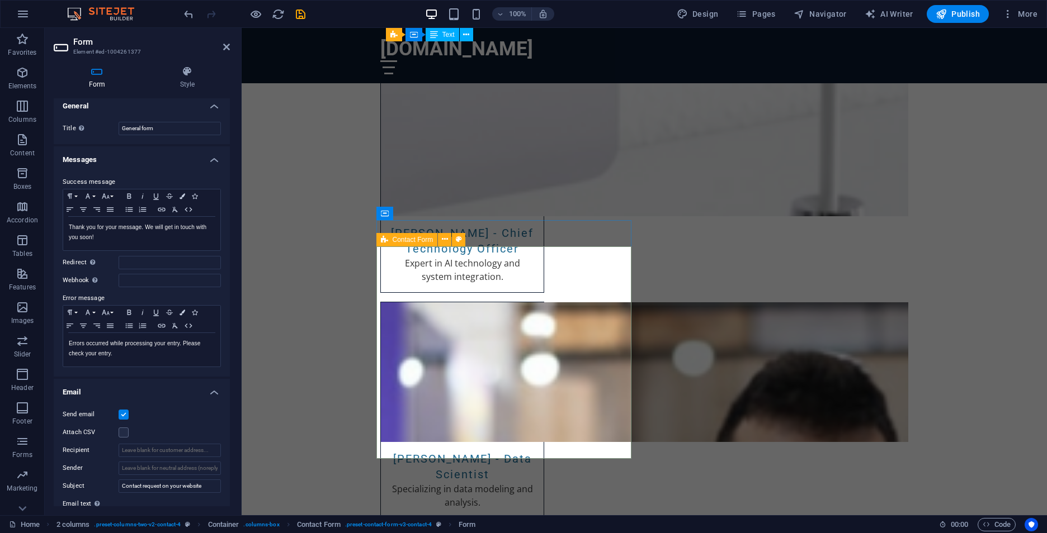
scroll to position [0, 0]
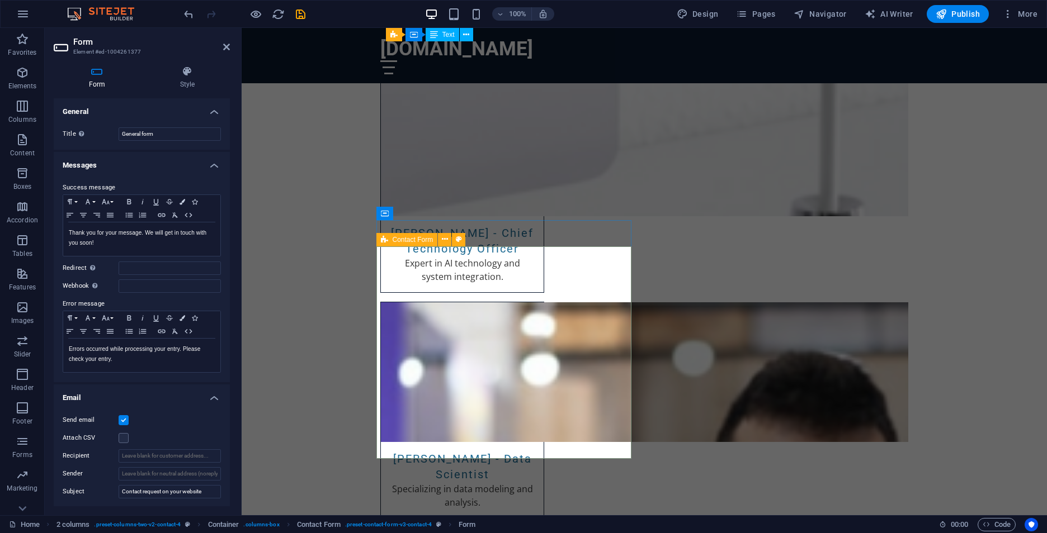
click at [209, 167] on h4 "Messages" at bounding box center [142, 162] width 176 height 20
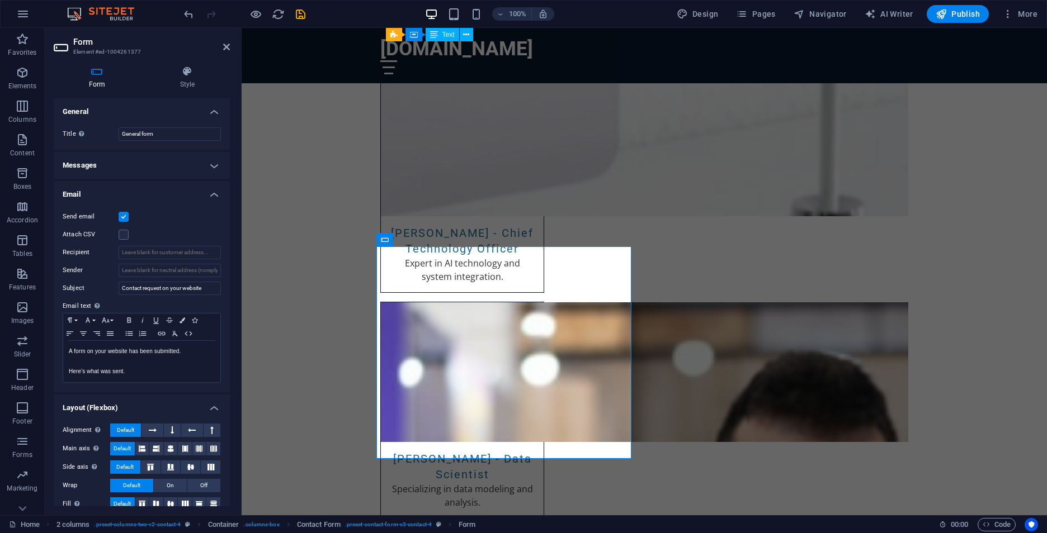
click at [124, 217] on label at bounding box center [124, 217] width 10 height 10
click at [0, 0] on input "Send email" at bounding box center [0, 0] width 0 height 0
click at [124, 217] on label at bounding box center [124, 217] width 10 height 10
click at [0, 0] on input "Send email" at bounding box center [0, 0] width 0 height 0
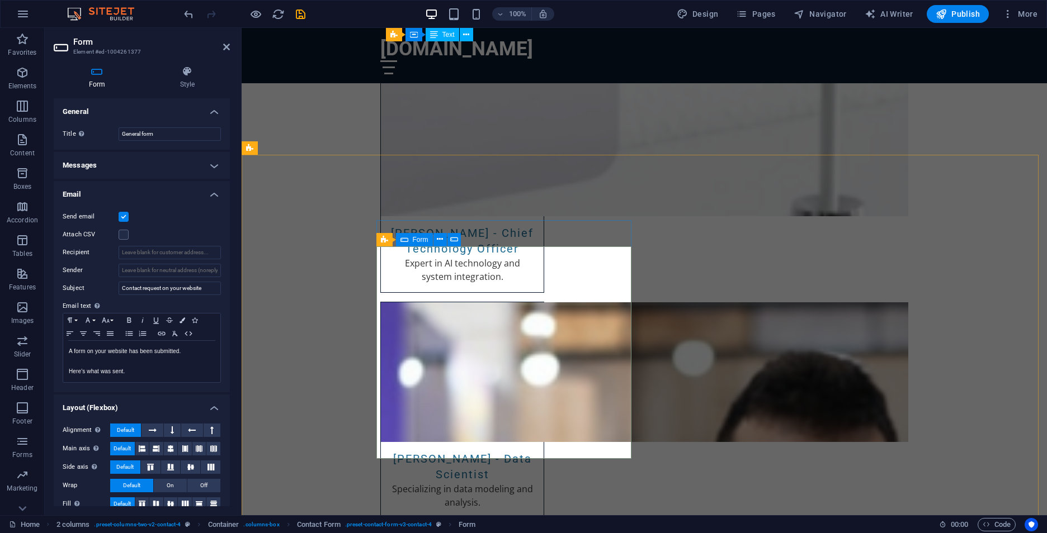
click at [420, 239] on span "Form" at bounding box center [421, 240] width 16 height 7
click at [442, 239] on icon at bounding box center [440, 240] width 6 height 12
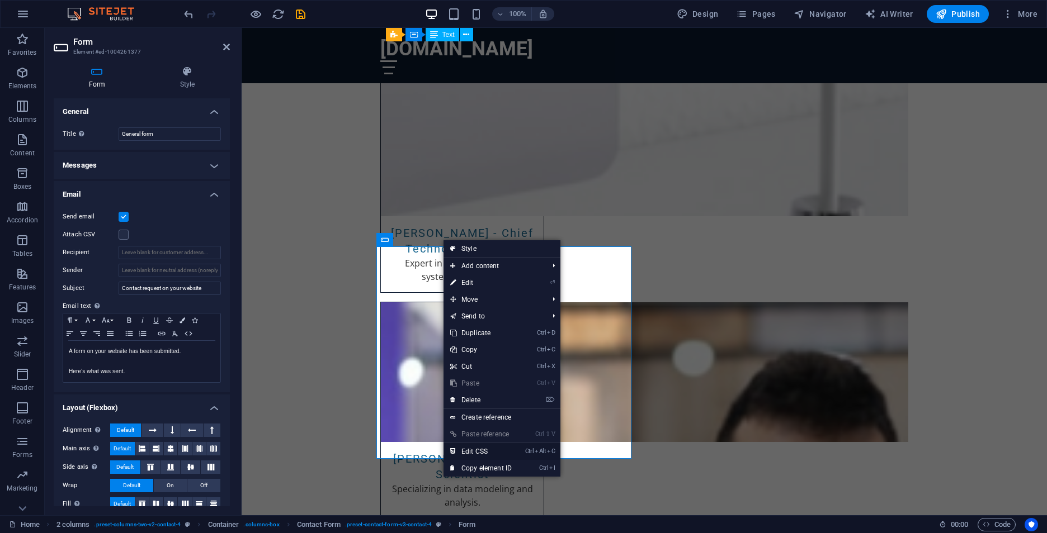
click at [502, 453] on link "Ctrl Alt C Edit CSS" at bounding box center [480, 451] width 75 height 17
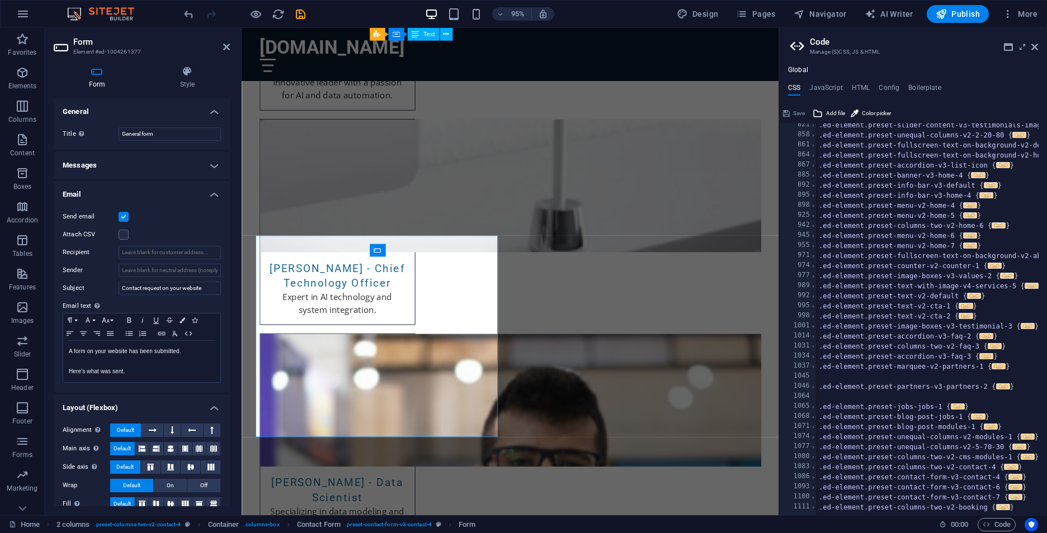
scroll to position [738, 0]
click at [1020, 16] on span "More" at bounding box center [1019, 13] width 35 height 11
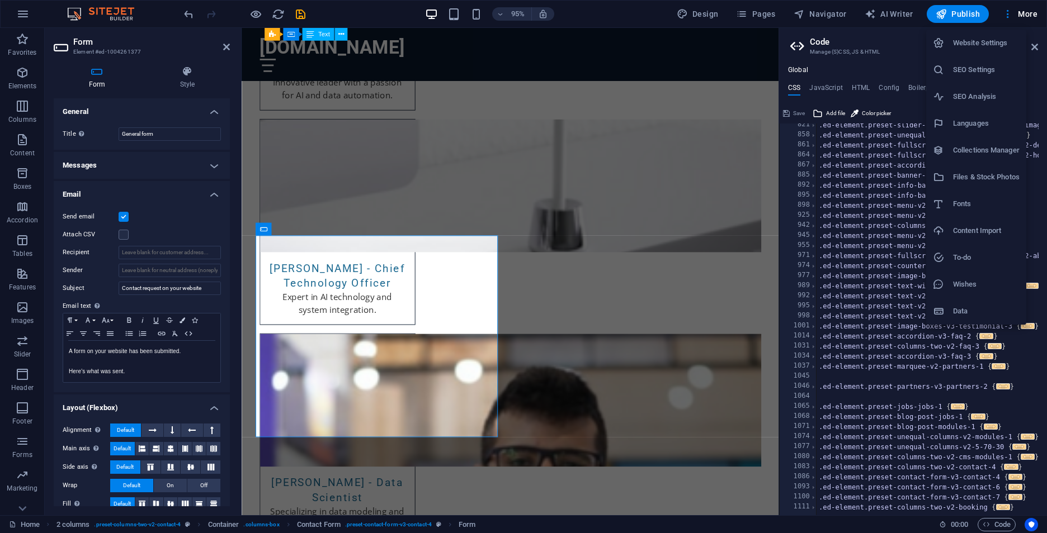
click at [969, 44] on h6 "Website Settings" at bounding box center [986, 42] width 67 height 13
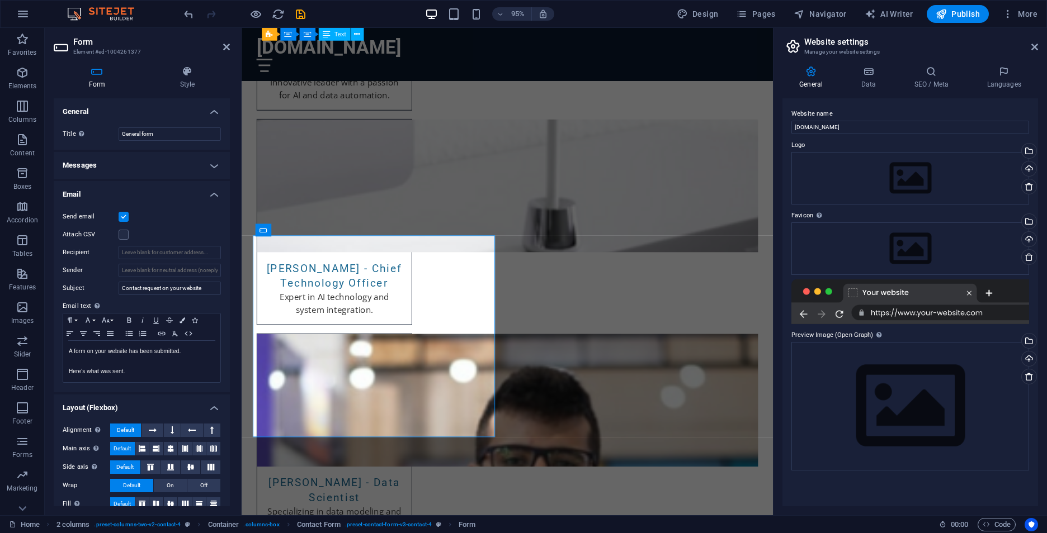
scroll to position [4030, 0]
